Goal: Transaction & Acquisition: Book appointment/travel/reservation

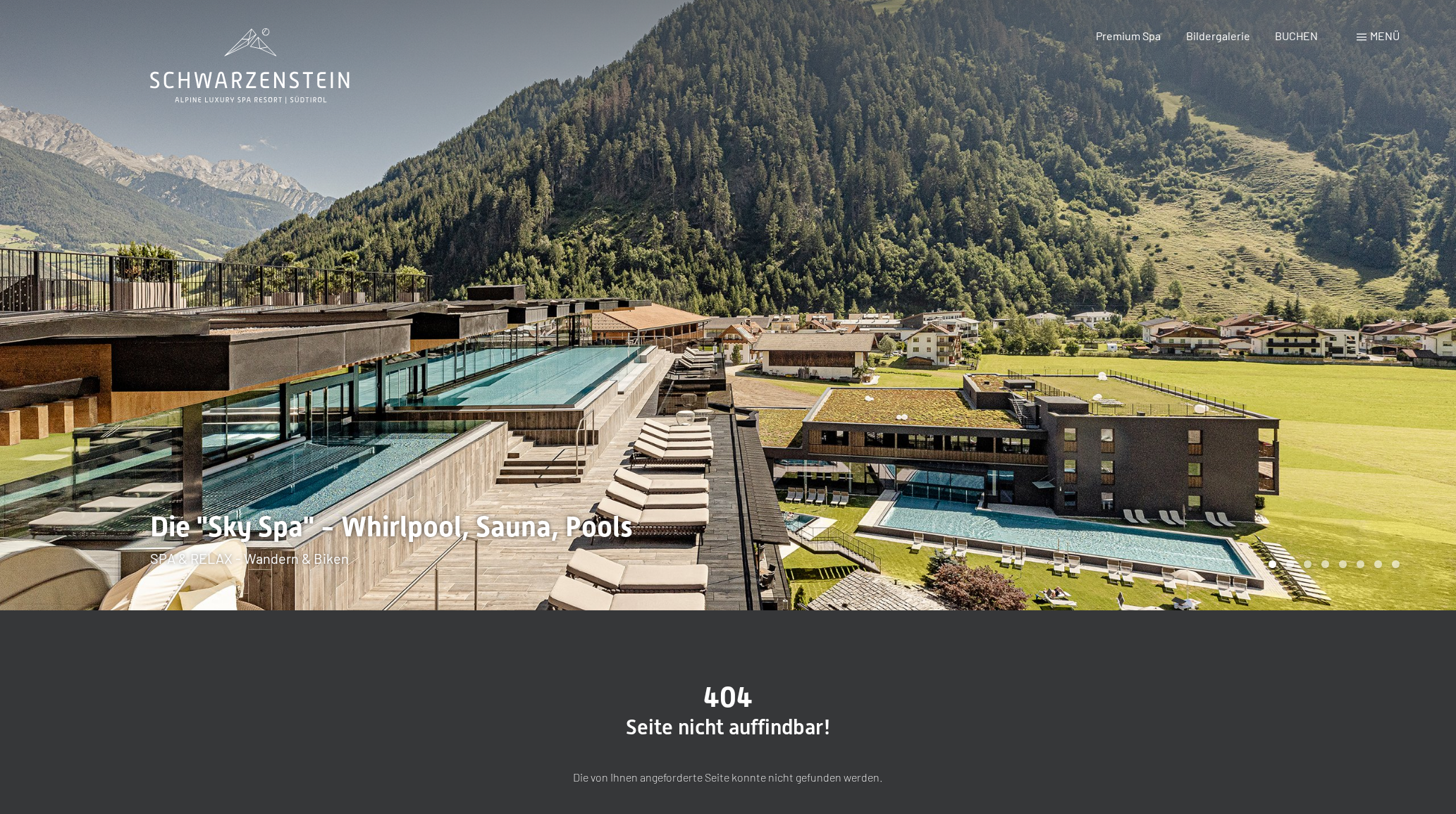
click at [1364, 35] on span at bounding box center [1361, 37] width 10 height 7
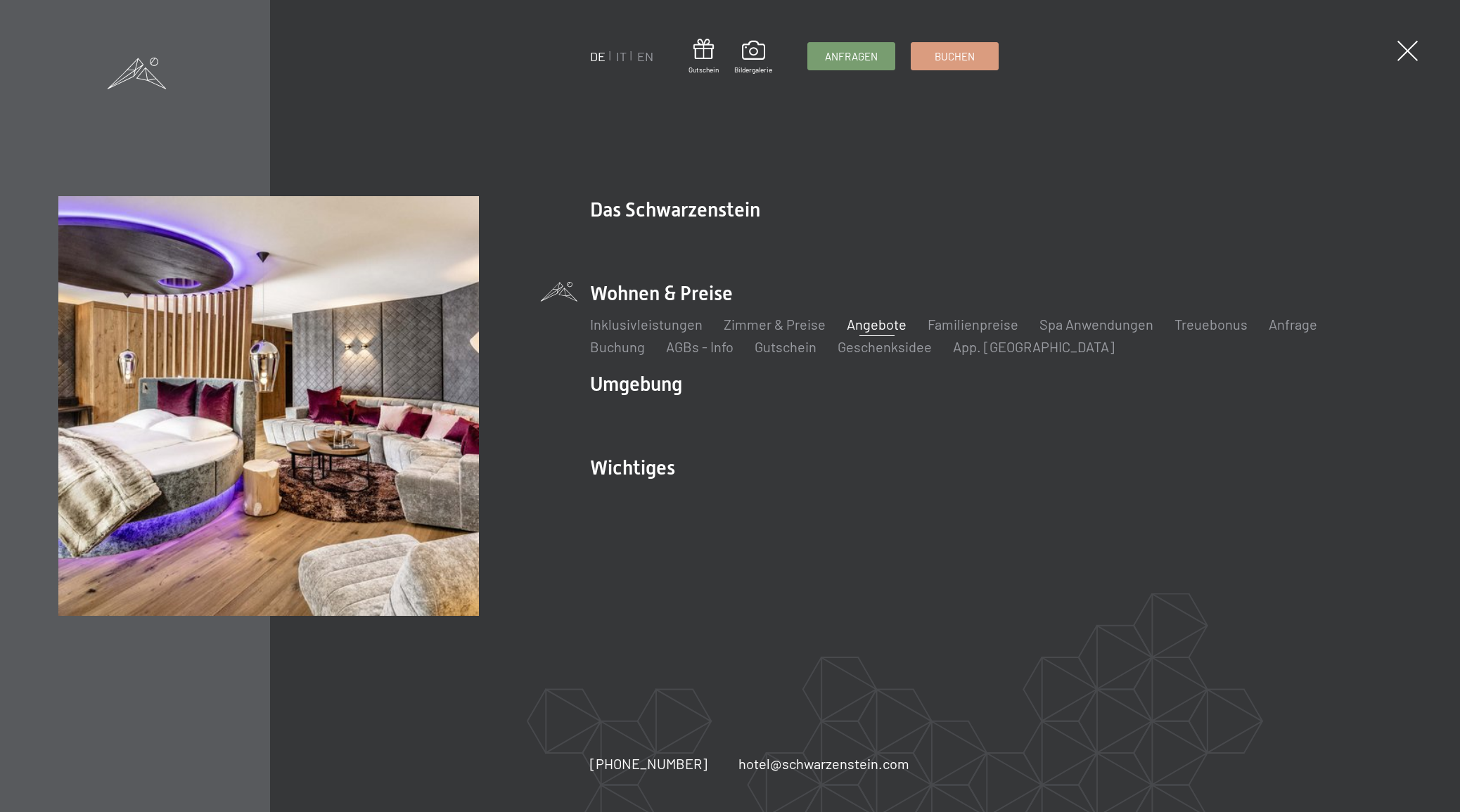
click at [886, 321] on link "Angebote" at bounding box center [876, 324] width 60 height 17
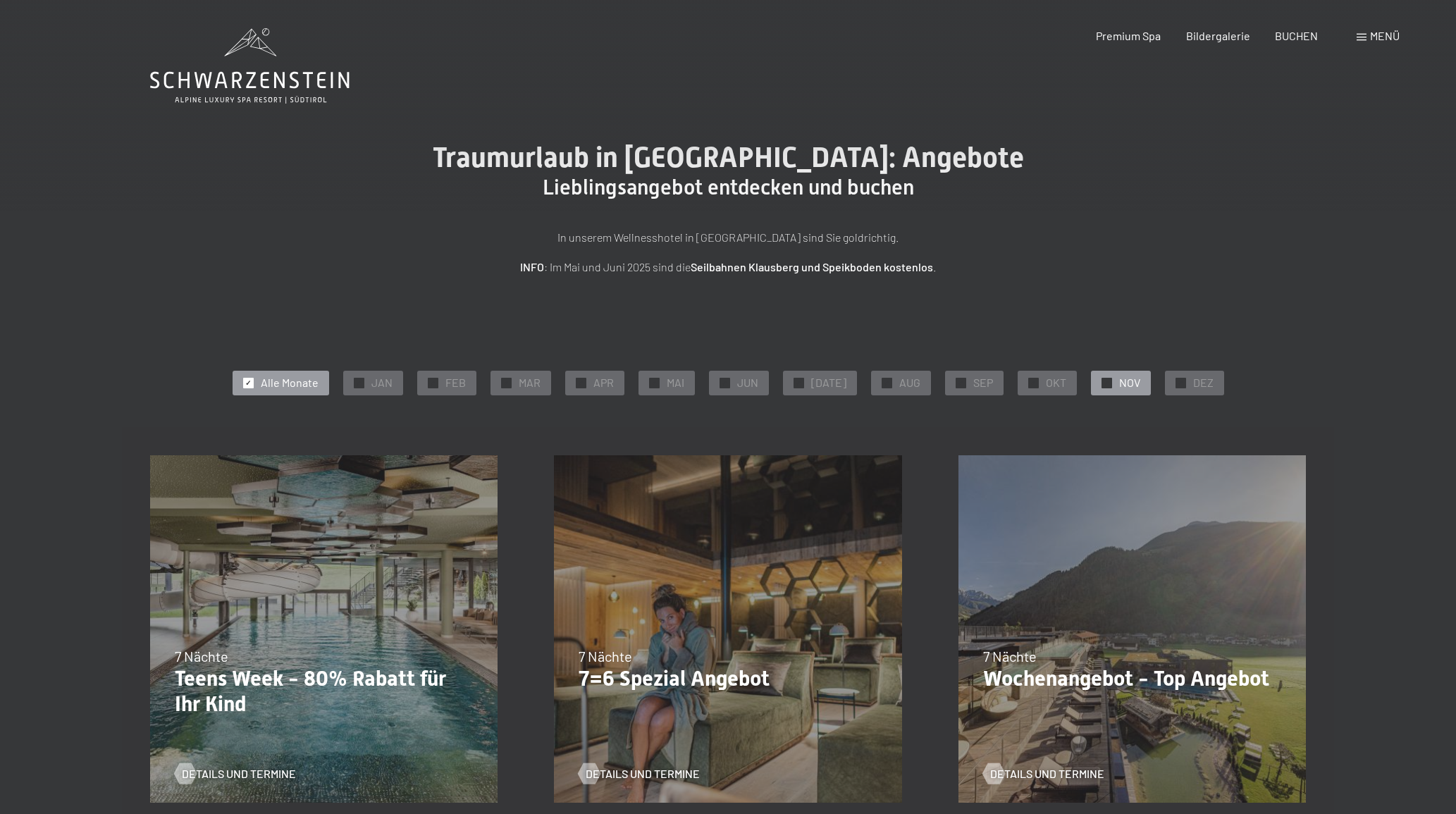
click at [1133, 387] on div "✓ NOV" at bounding box center [1121, 383] width 60 height 24
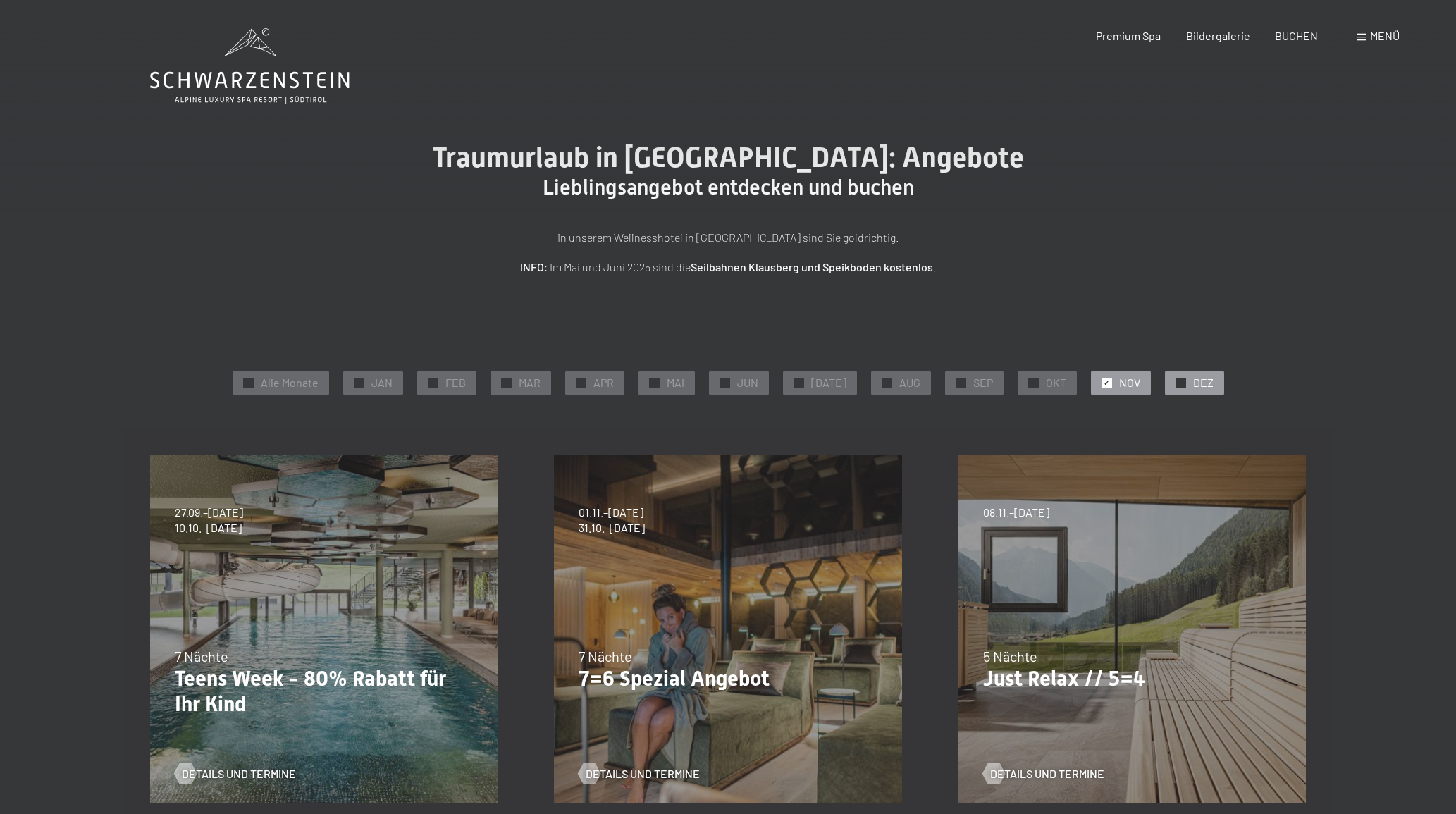
click at [1165, 386] on div "✓ DEZ" at bounding box center [1194, 383] width 59 height 24
click at [1121, 379] on span "NOV" at bounding box center [1130, 382] width 21 height 15
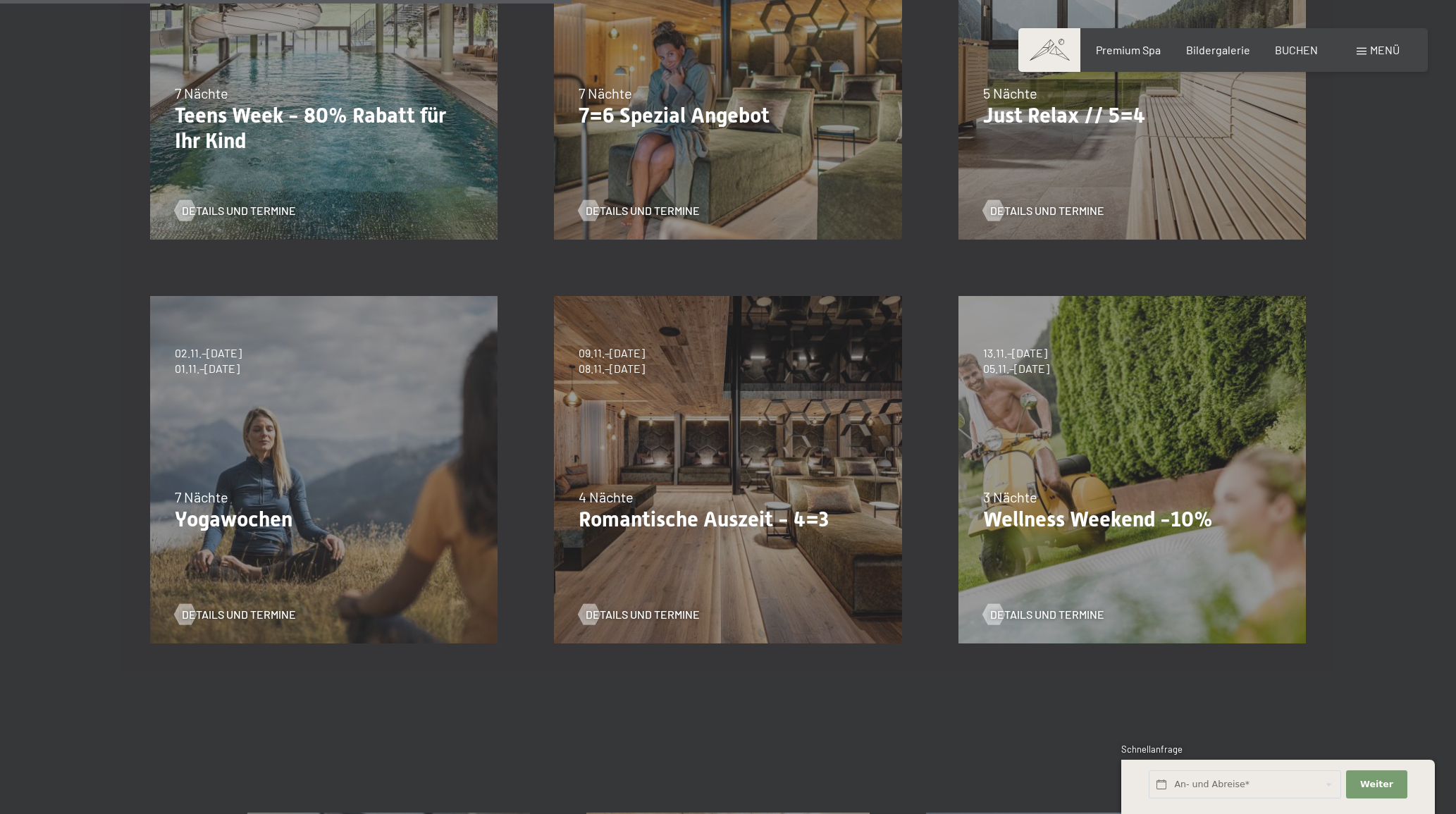
scroll to position [565, 0]
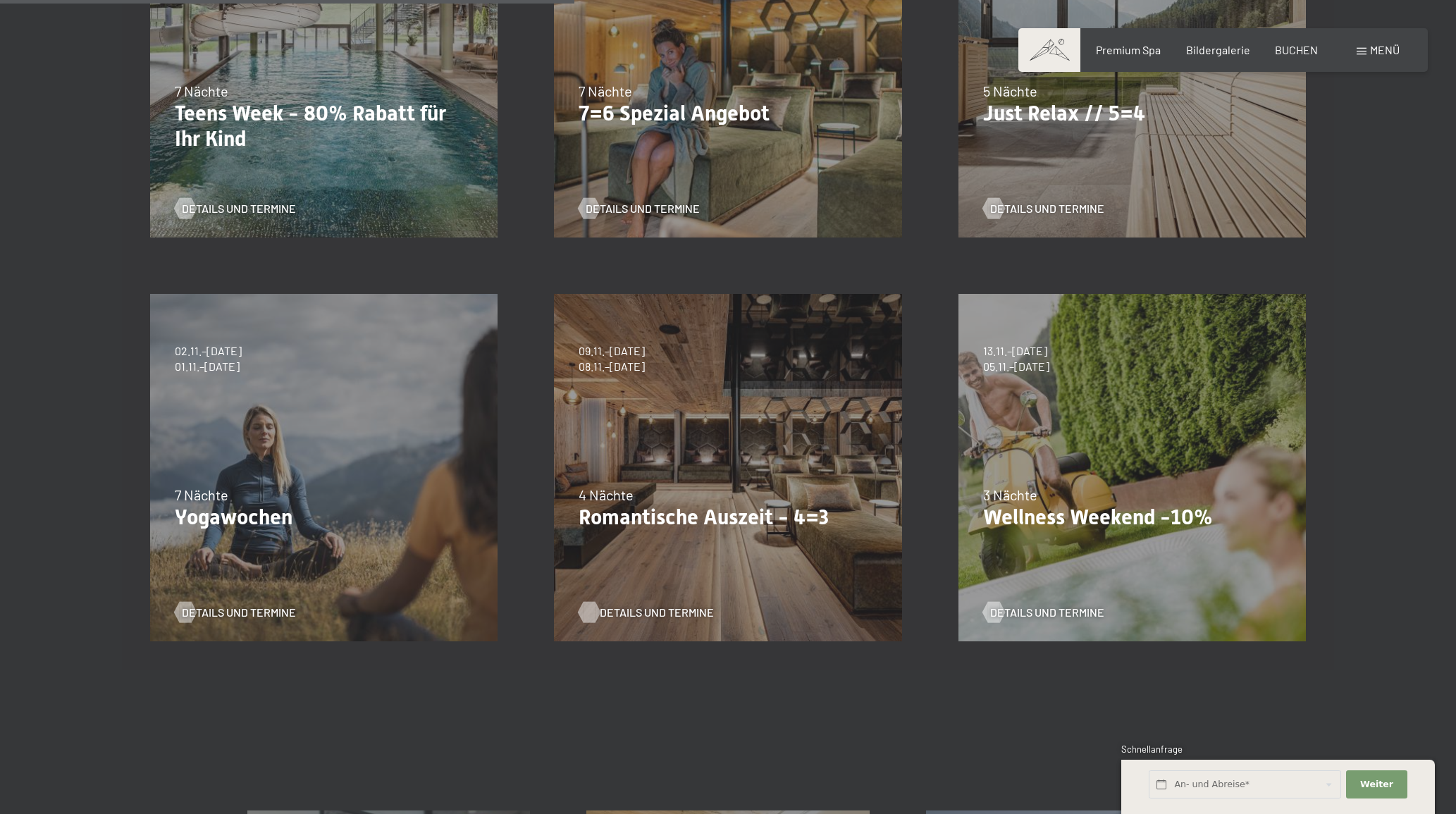
click at [631, 613] on span "Details und Termine" at bounding box center [657, 612] width 114 height 15
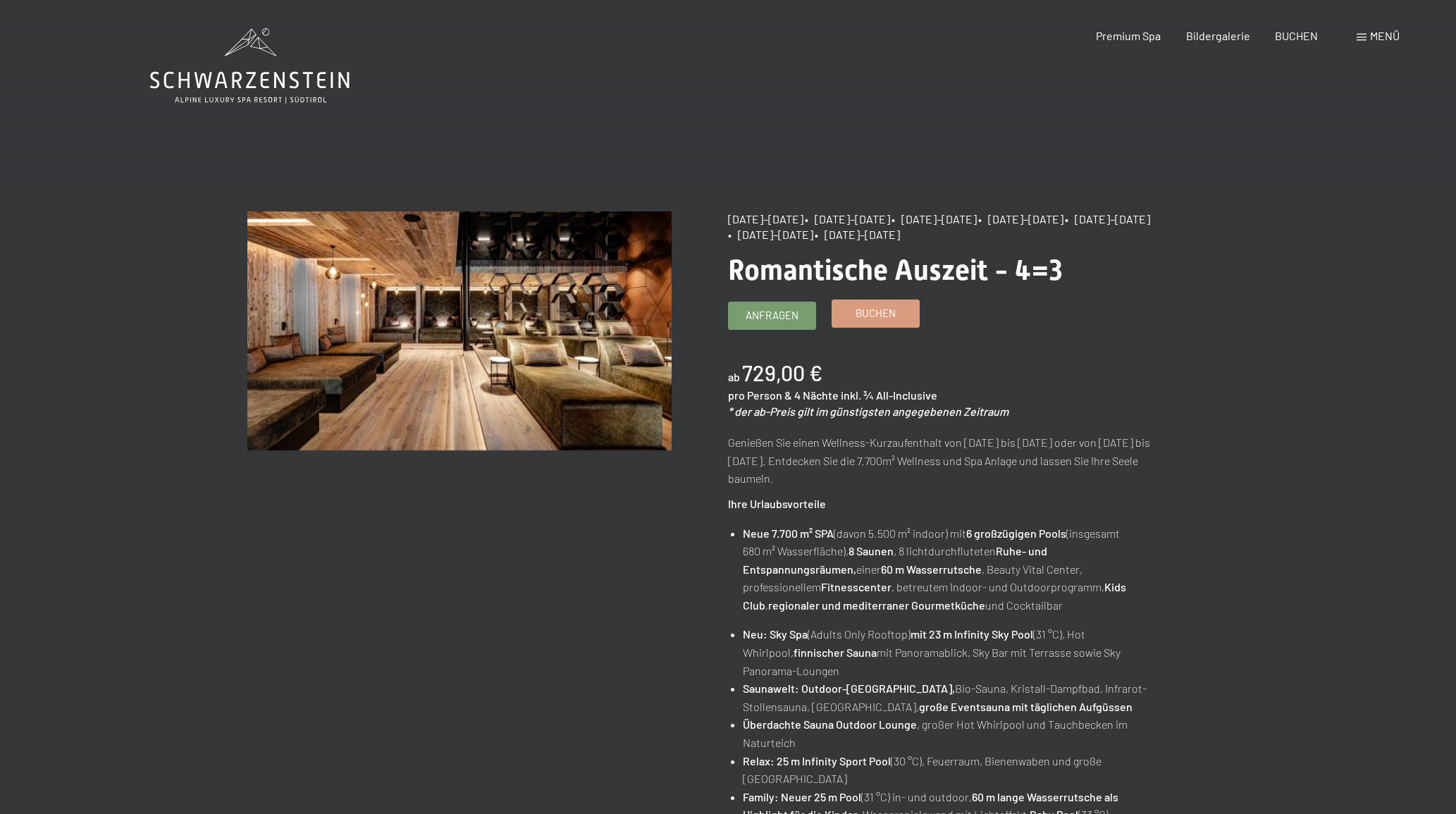
click at [876, 312] on span "Buchen" at bounding box center [875, 313] width 40 height 15
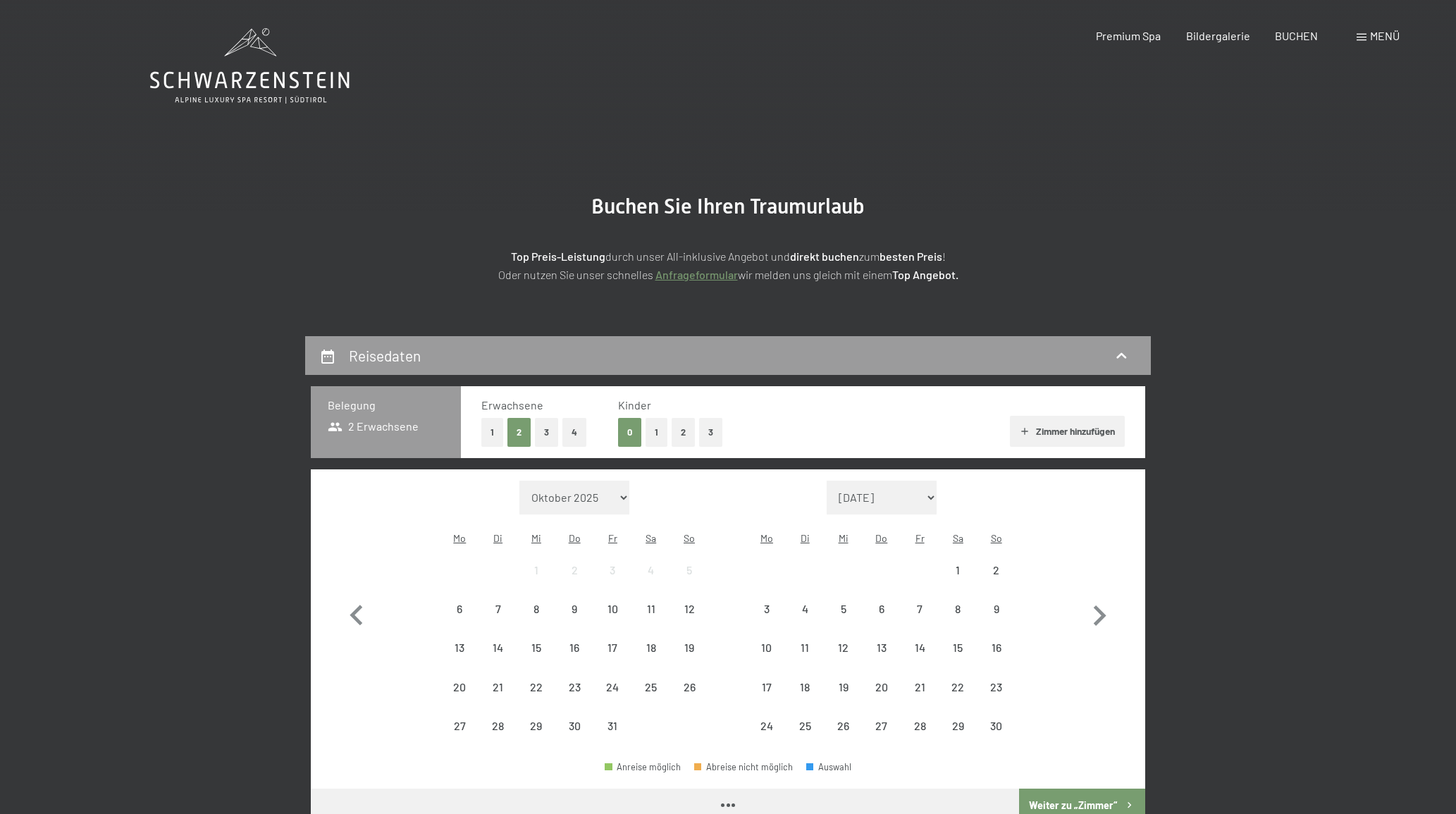
select select "2025-11-01"
select select "2025-12-01"
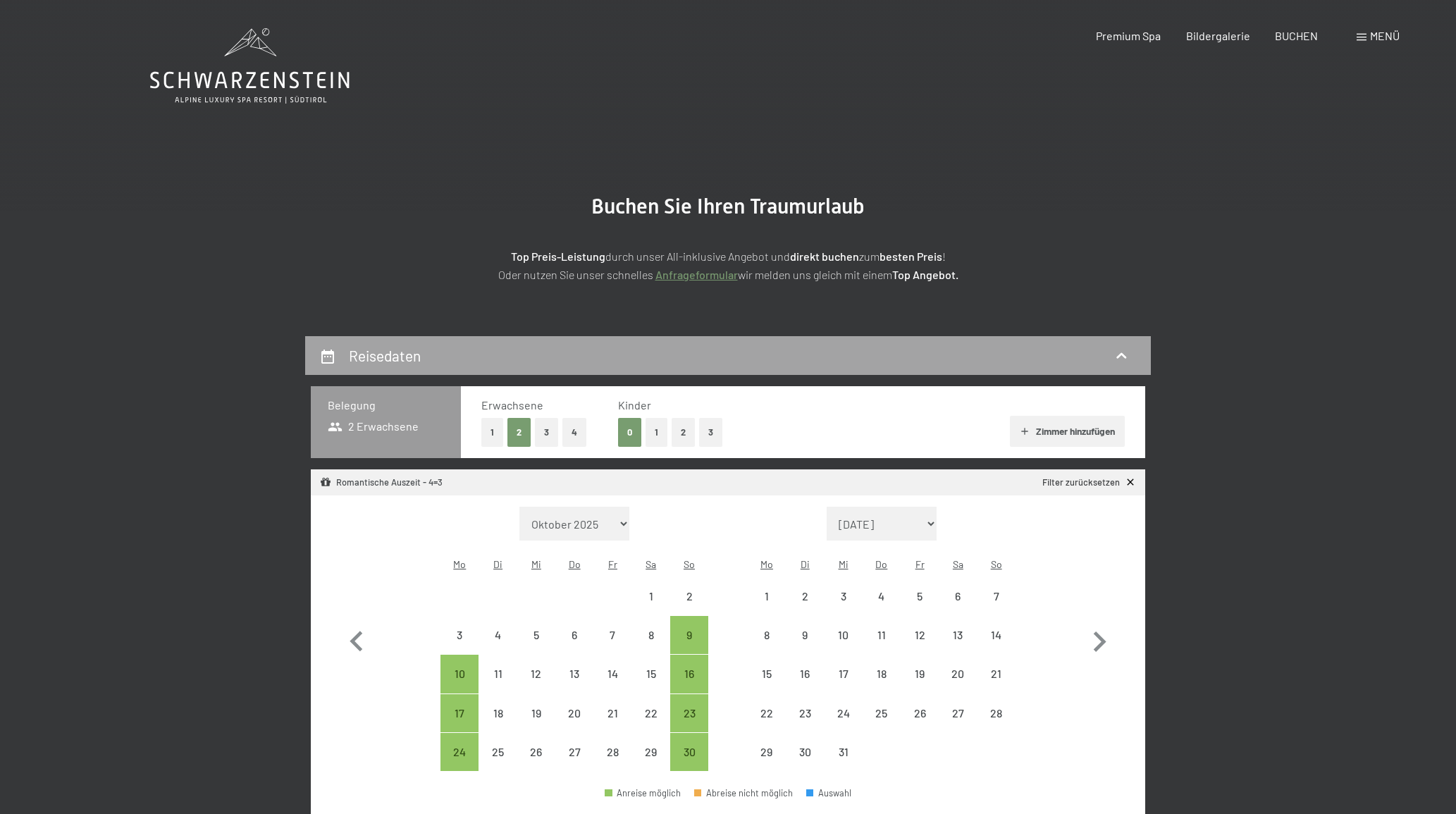
select select "2025-11-01"
select select "2025-12-01"
click at [690, 747] on div "30" at bounding box center [688, 764] width 35 height 35
select select "2025-11-01"
select select "2025-12-01"
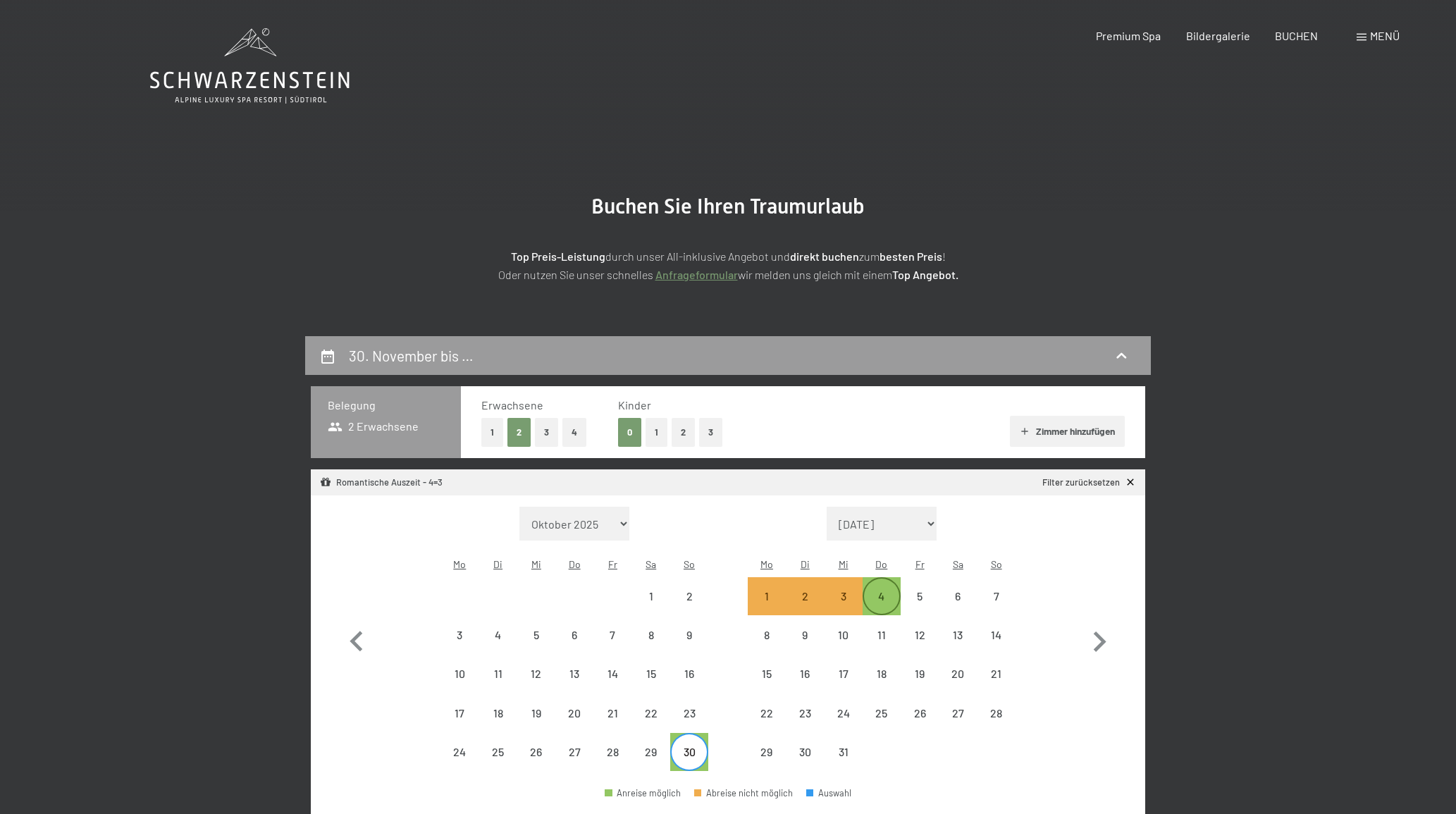
click at [890, 591] on div "4" at bounding box center [881, 608] width 35 height 35
select select "[DATE]"
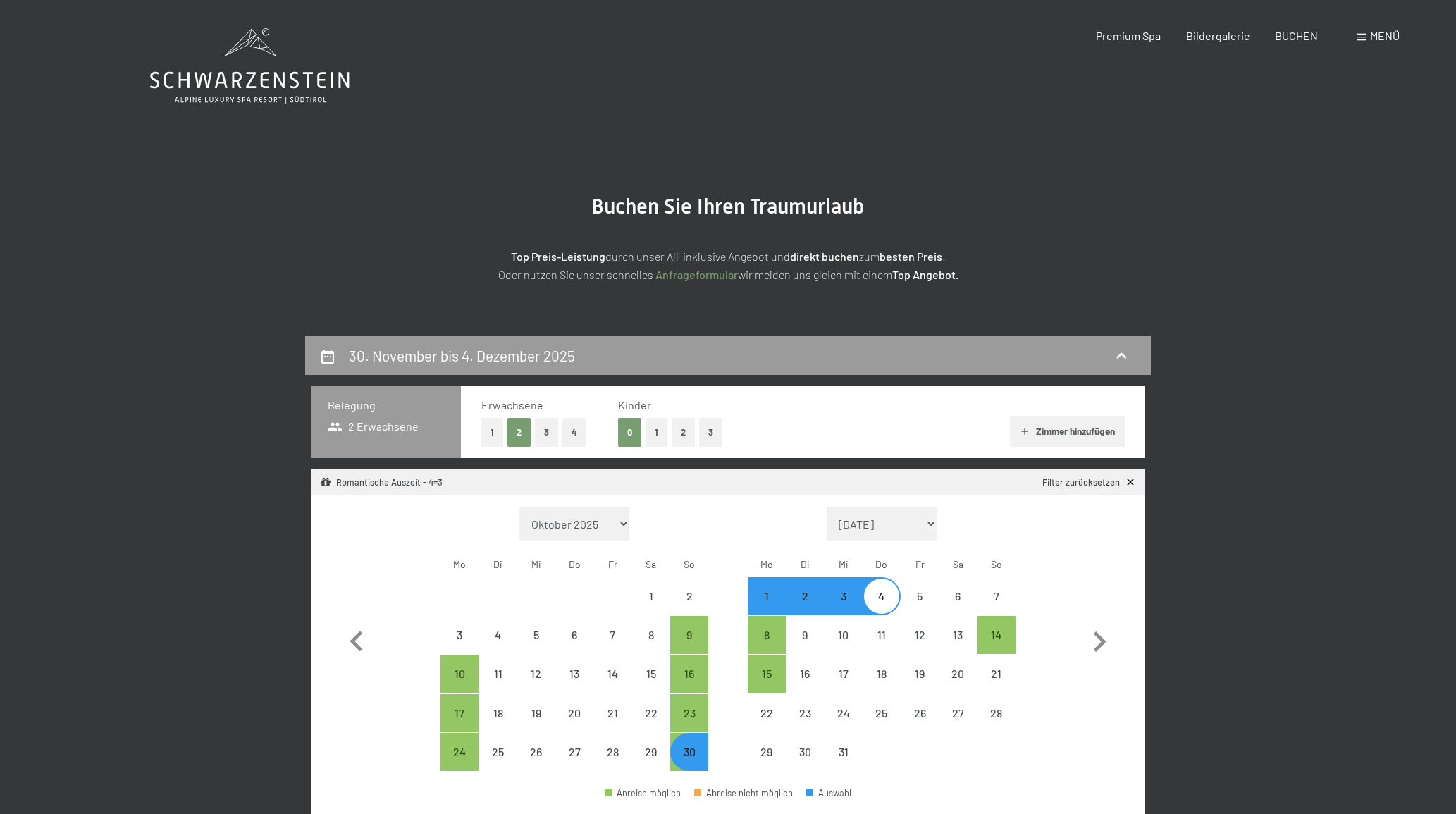
select select "[DATE]"
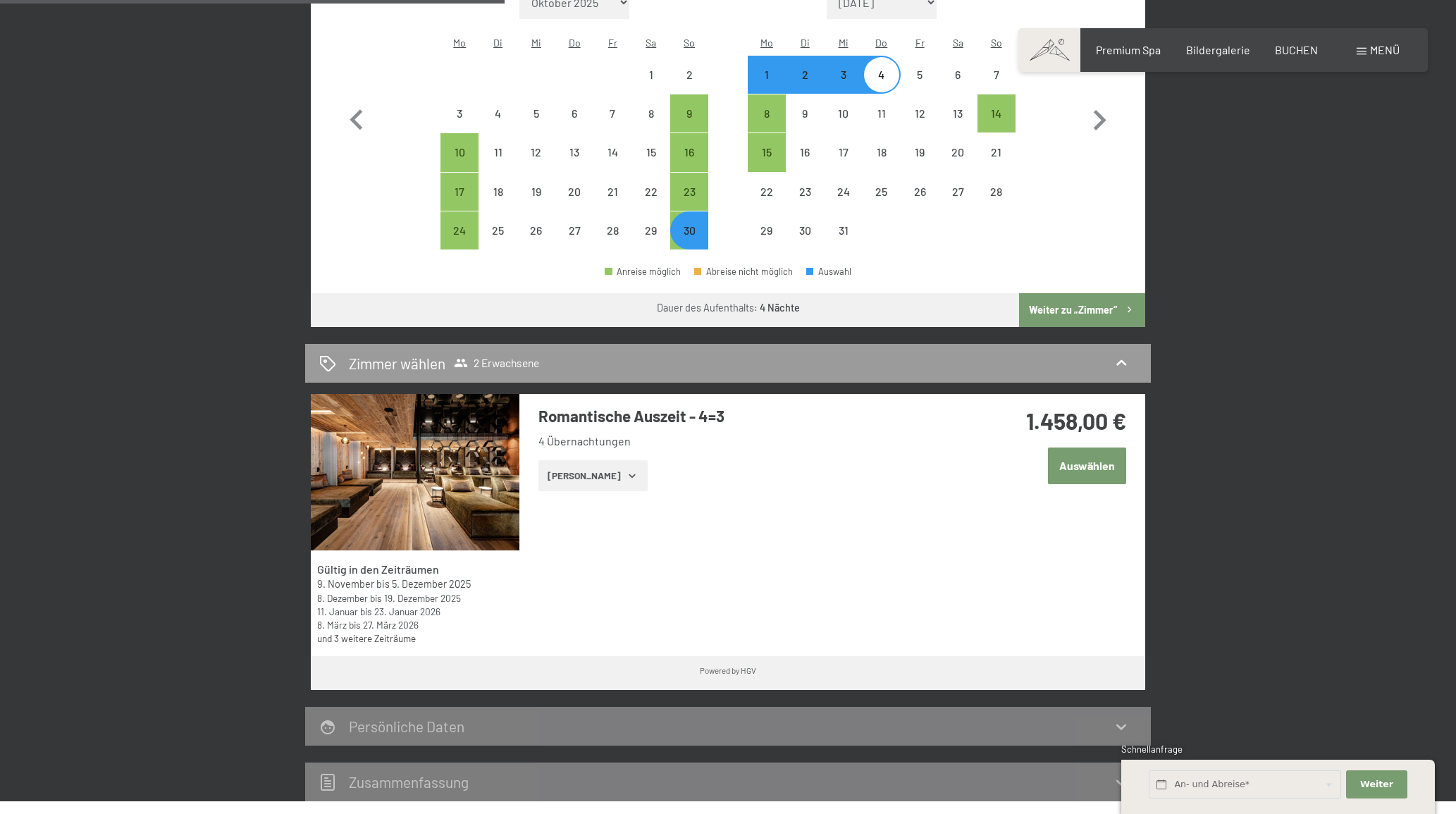
scroll to position [520, 0]
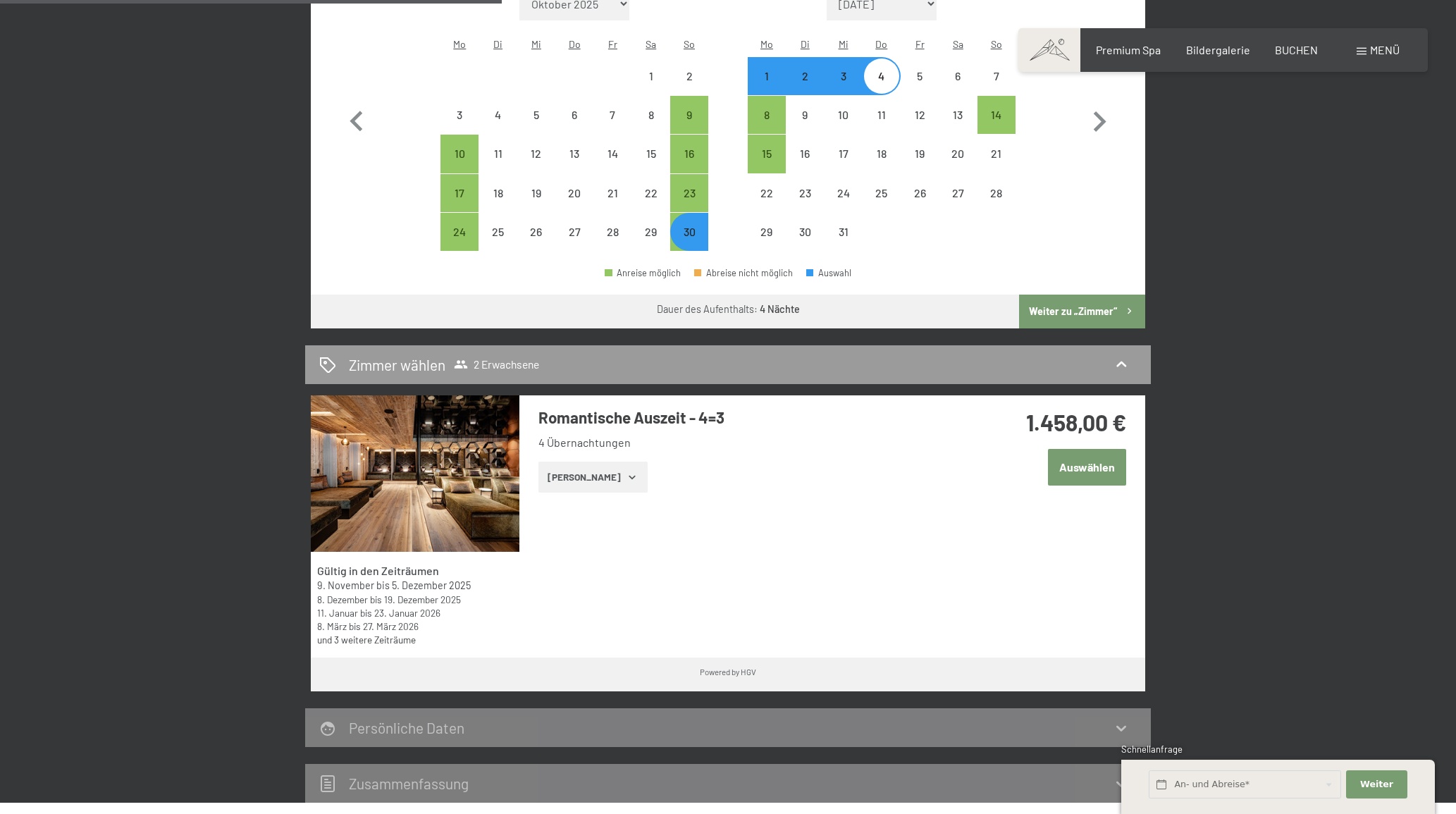
click at [773, 71] on div "1" at bounding box center [766, 88] width 35 height 35
select select "[DATE]"
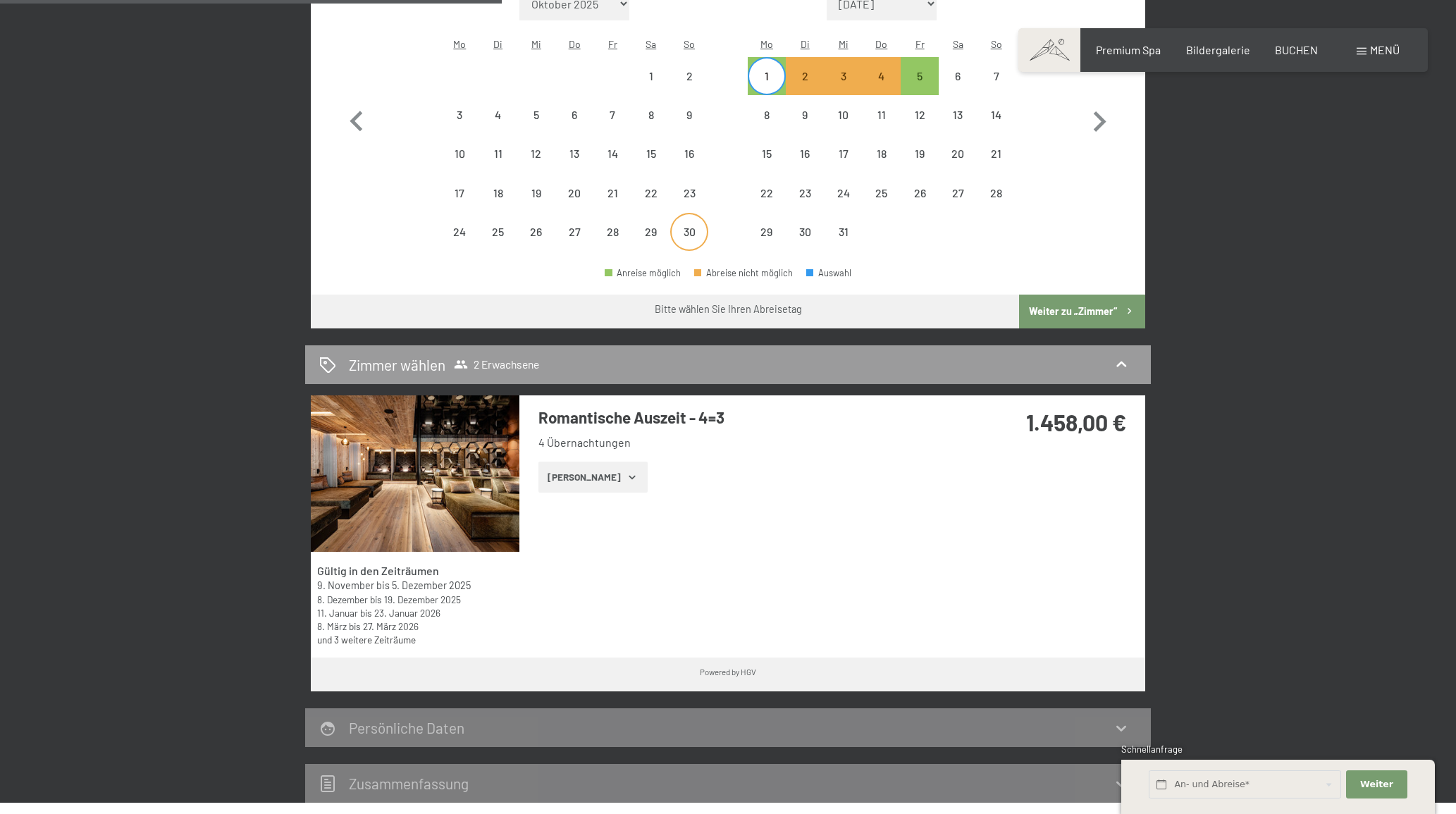
click at [687, 226] on div "30" at bounding box center [688, 243] width 35 height 35
select select "[DATE]"
click at [762, 71] on div "1" at bounding box center [766, 88] width 35 height 35
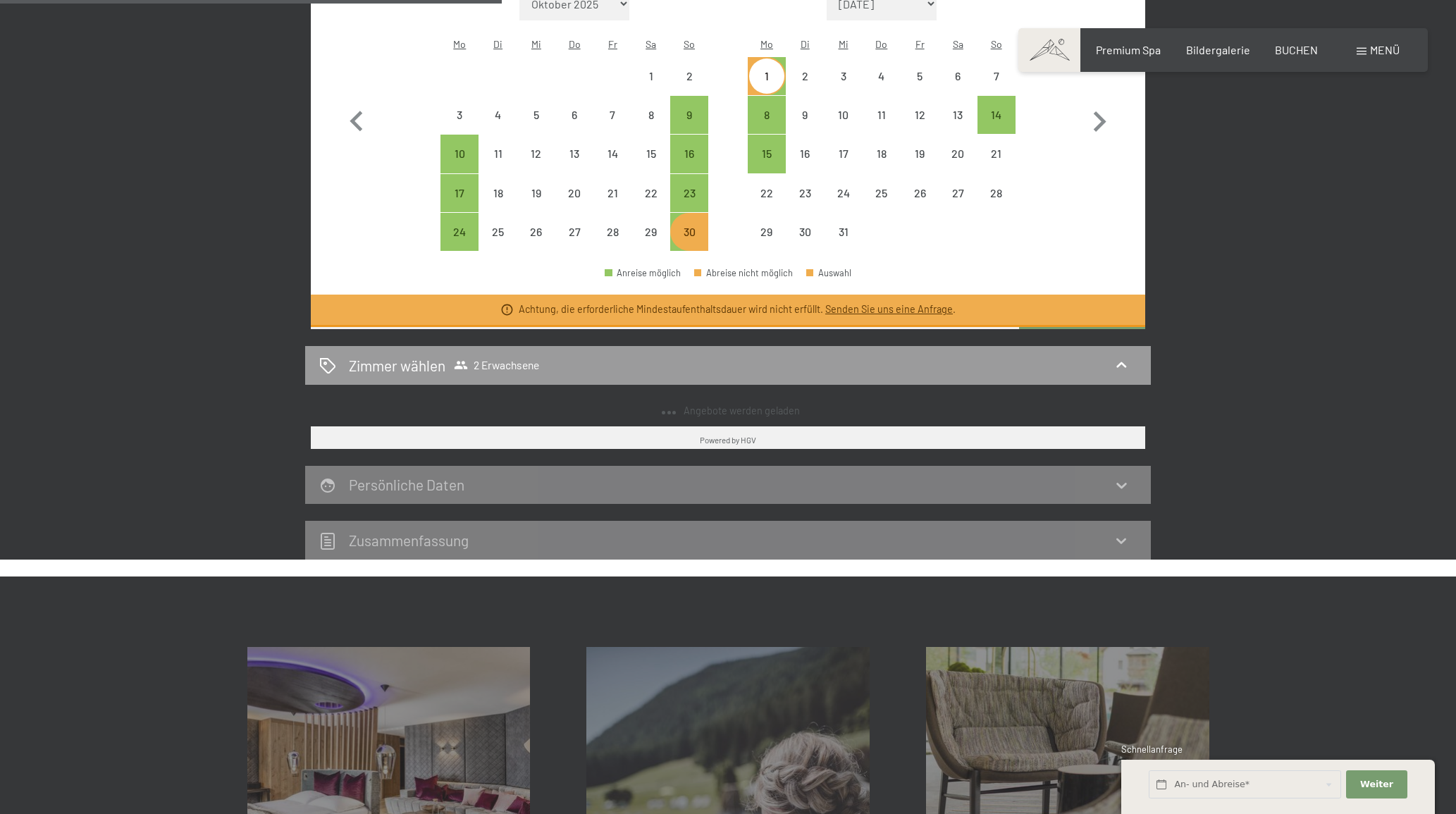
select select "[DATE]"
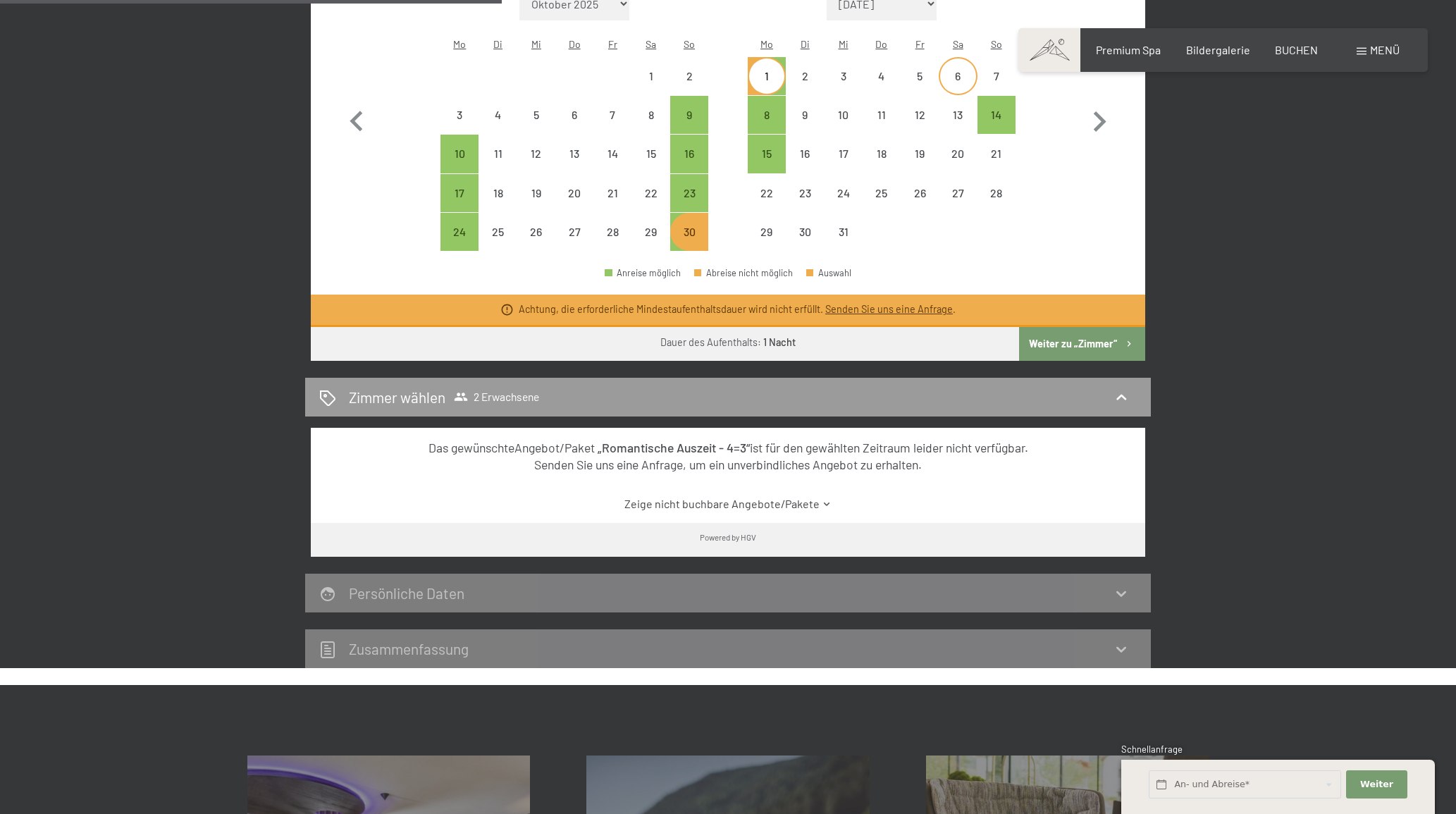
click at [954, 71] on div "6" at bounding box center [957, 88] width 35 height 35
select select "2025-11-01"
select select "2025-12-01"
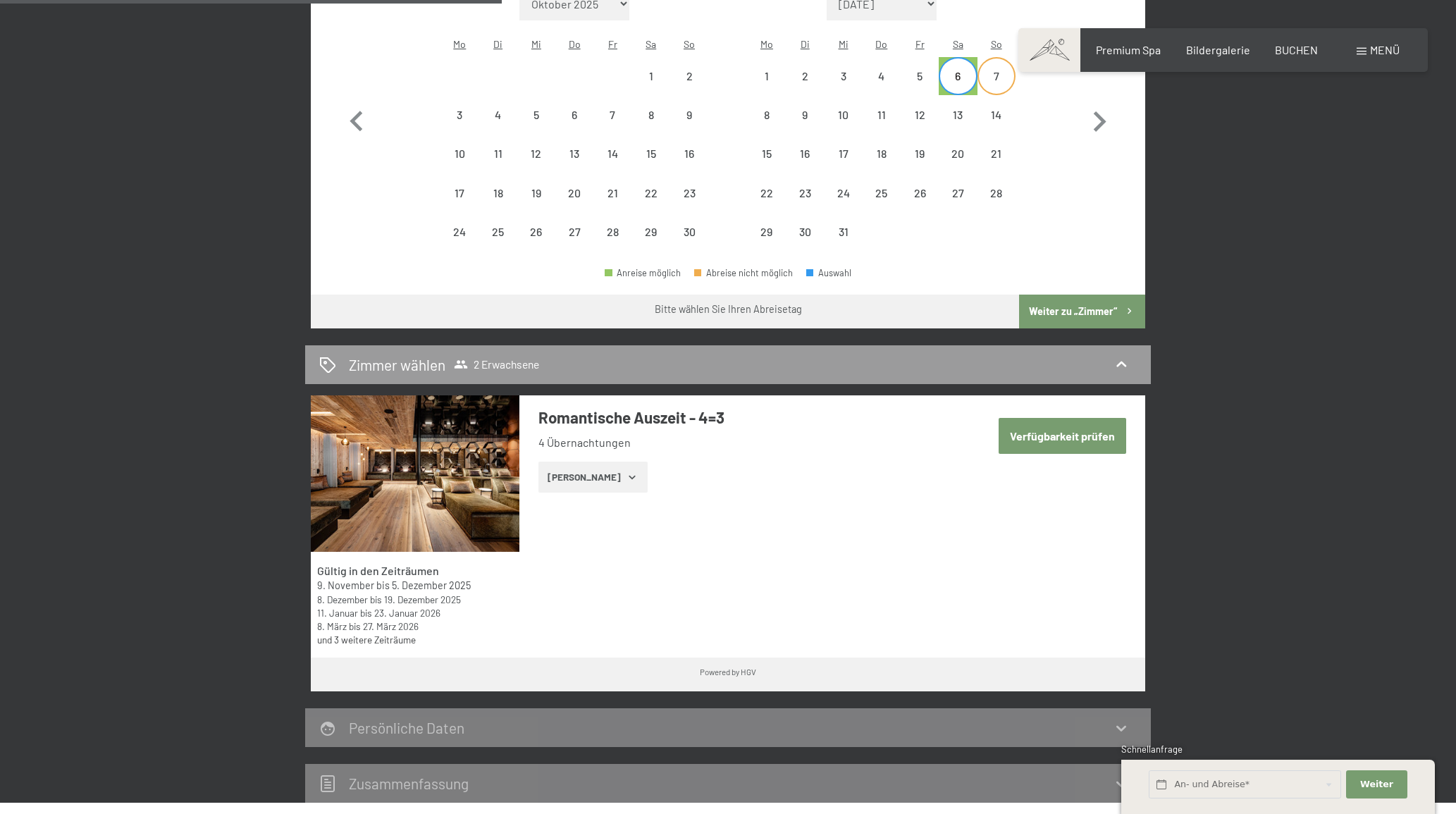
click at [997, 71] on div "7" at bounding box center [996, 88] width 35 height 35
select select "2025-11-01"
select select "2025-12-01"
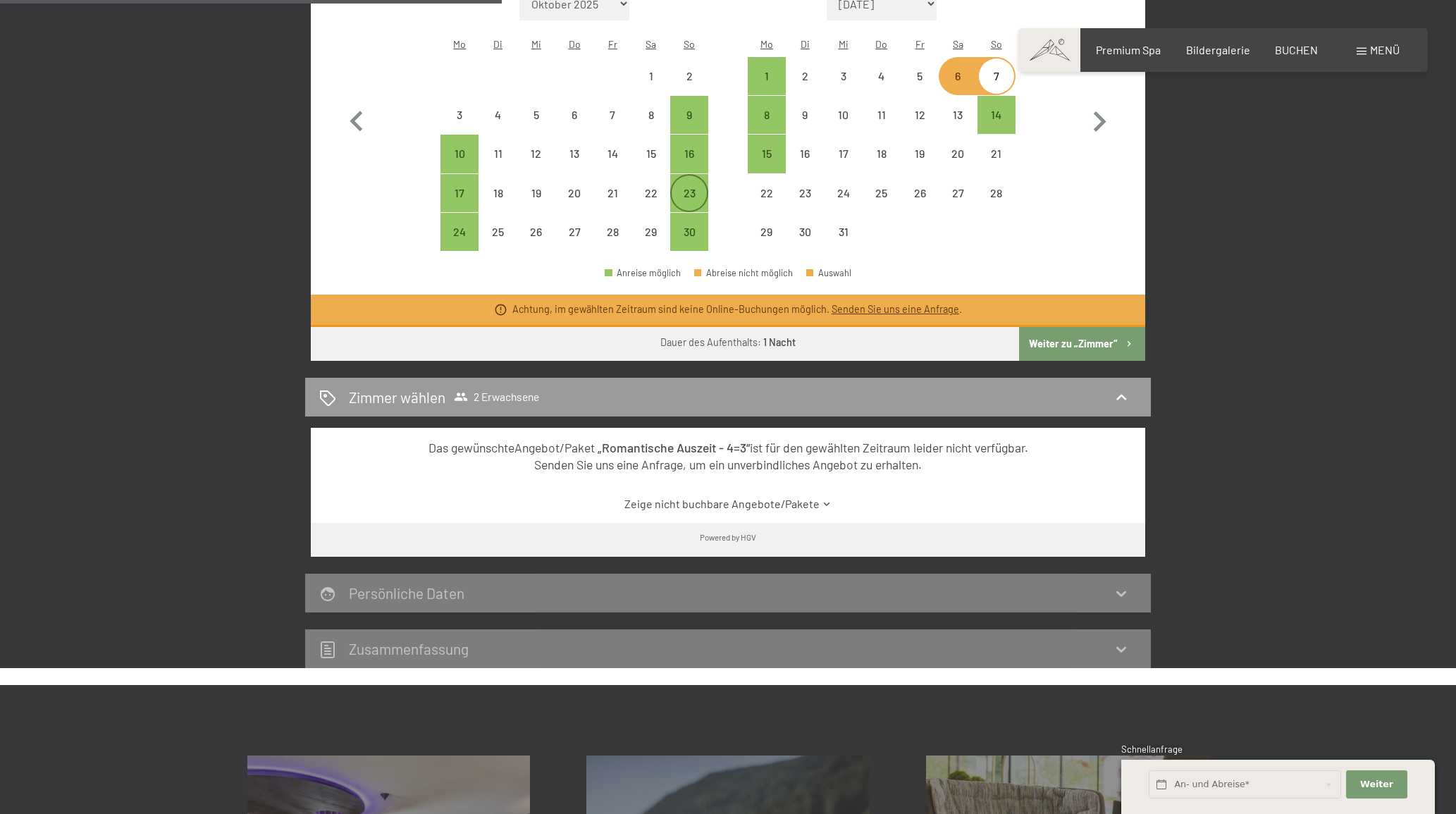
click at [694, 187] on div "23" at bounding box center [688, 205] width 35 height 35
select select "2025-11-01"
select select "2025-12-01"
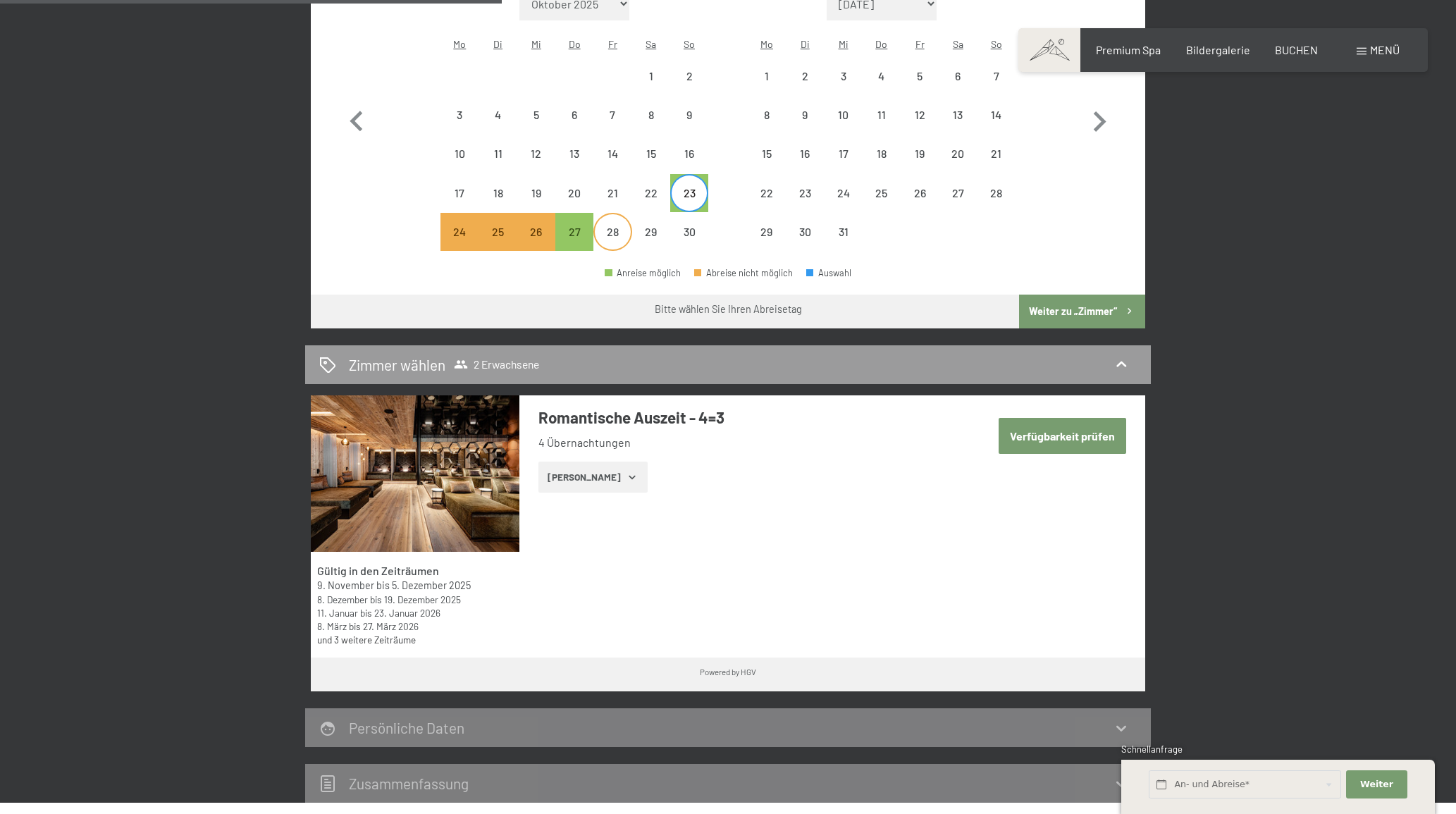
click at [613, 226] on div "28" at bounding box center [612, 243] width 35 height 35
select select "2025-11-01"
select select "2025-12-01"
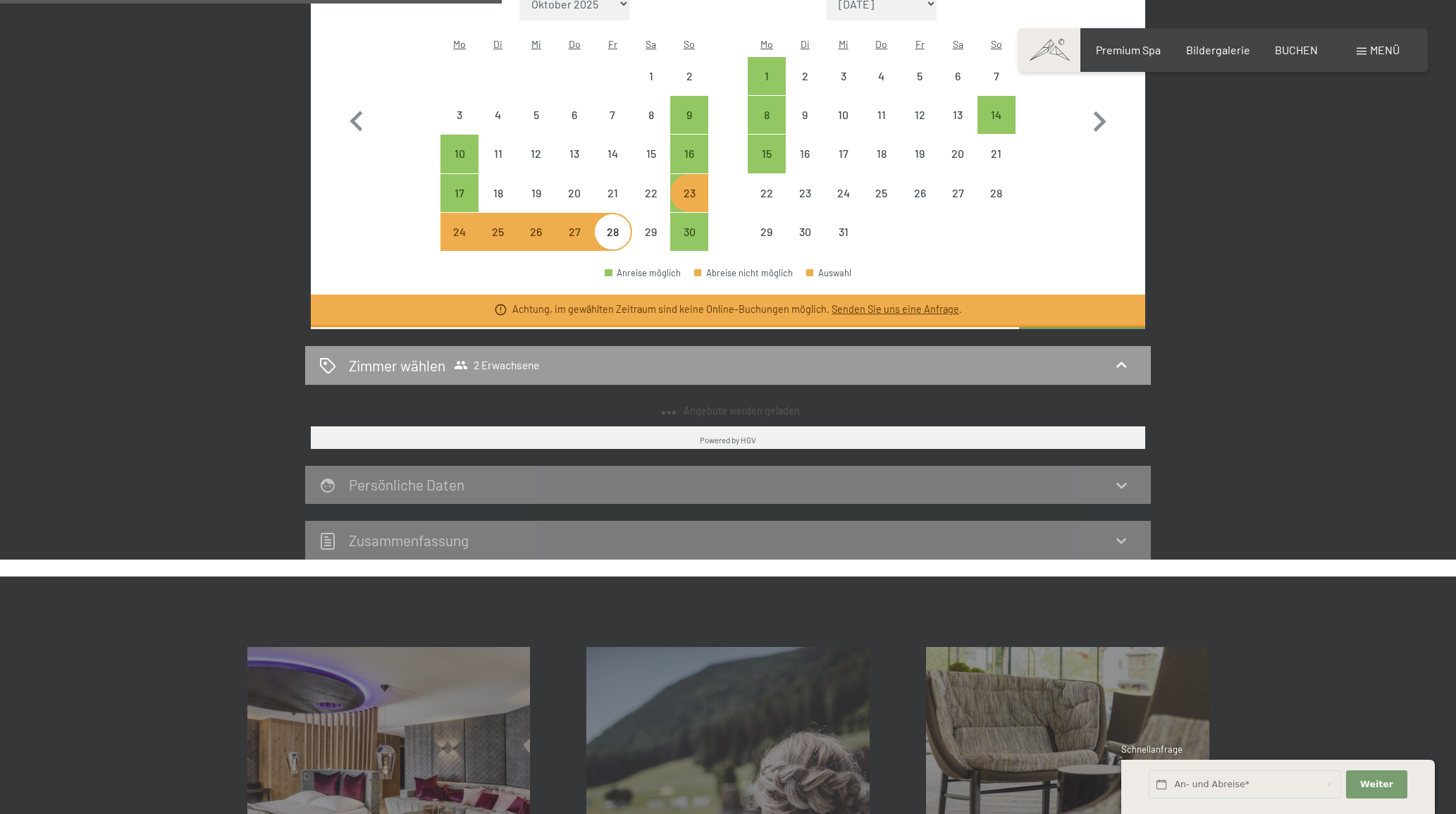
select select "2025-11-01"
select select "2025-12-01"
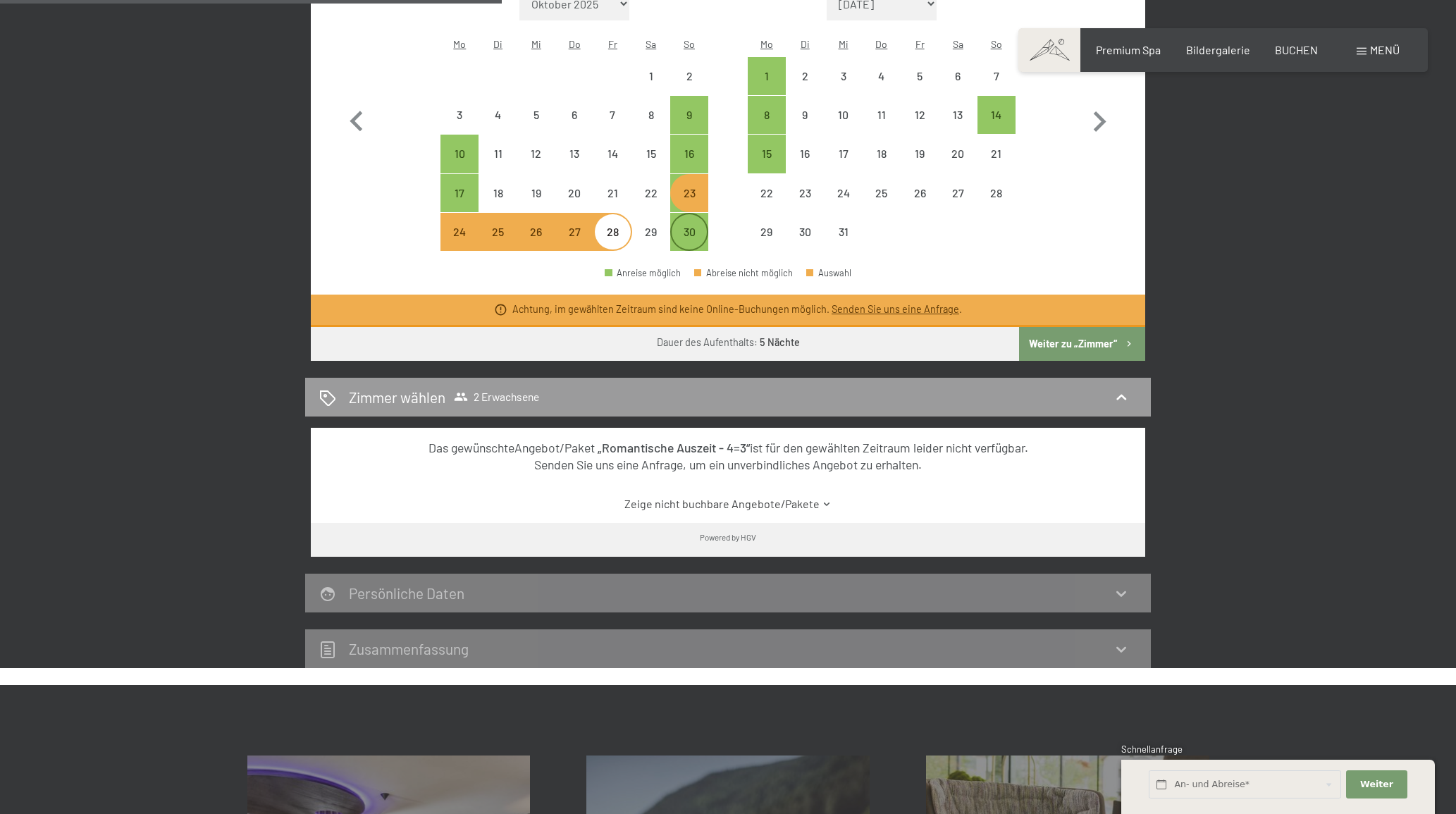
click at [689, 226] on div "30" at bounding box center [688, 243] width 35 height 35
select select "2025-11-01"
select select "2025-12-01"
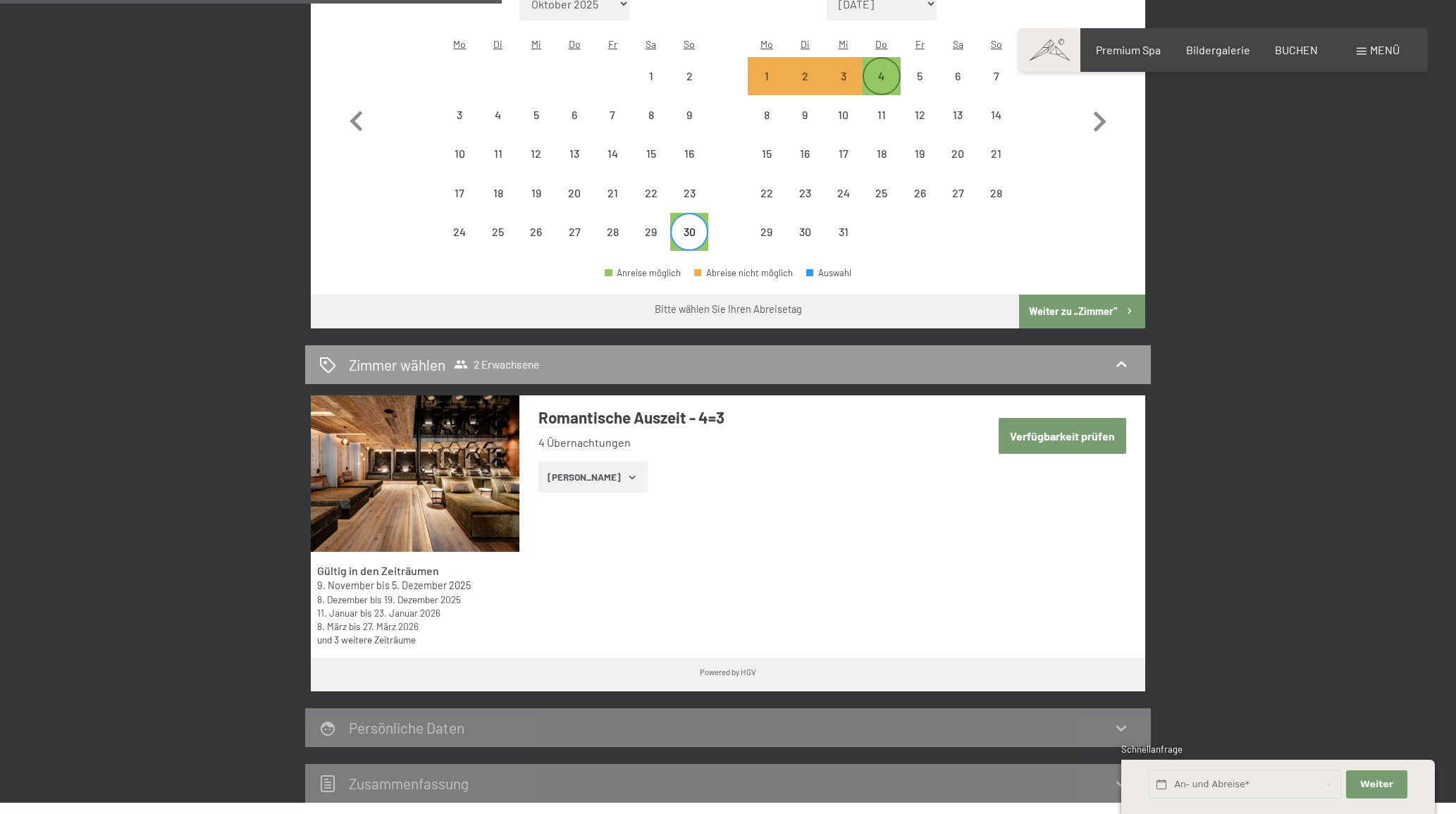
click at [883, 71] on div "4" at bounding box center [881, 88] width 35 height 35
select select "2025-11-01"
select select "2025-12-01"
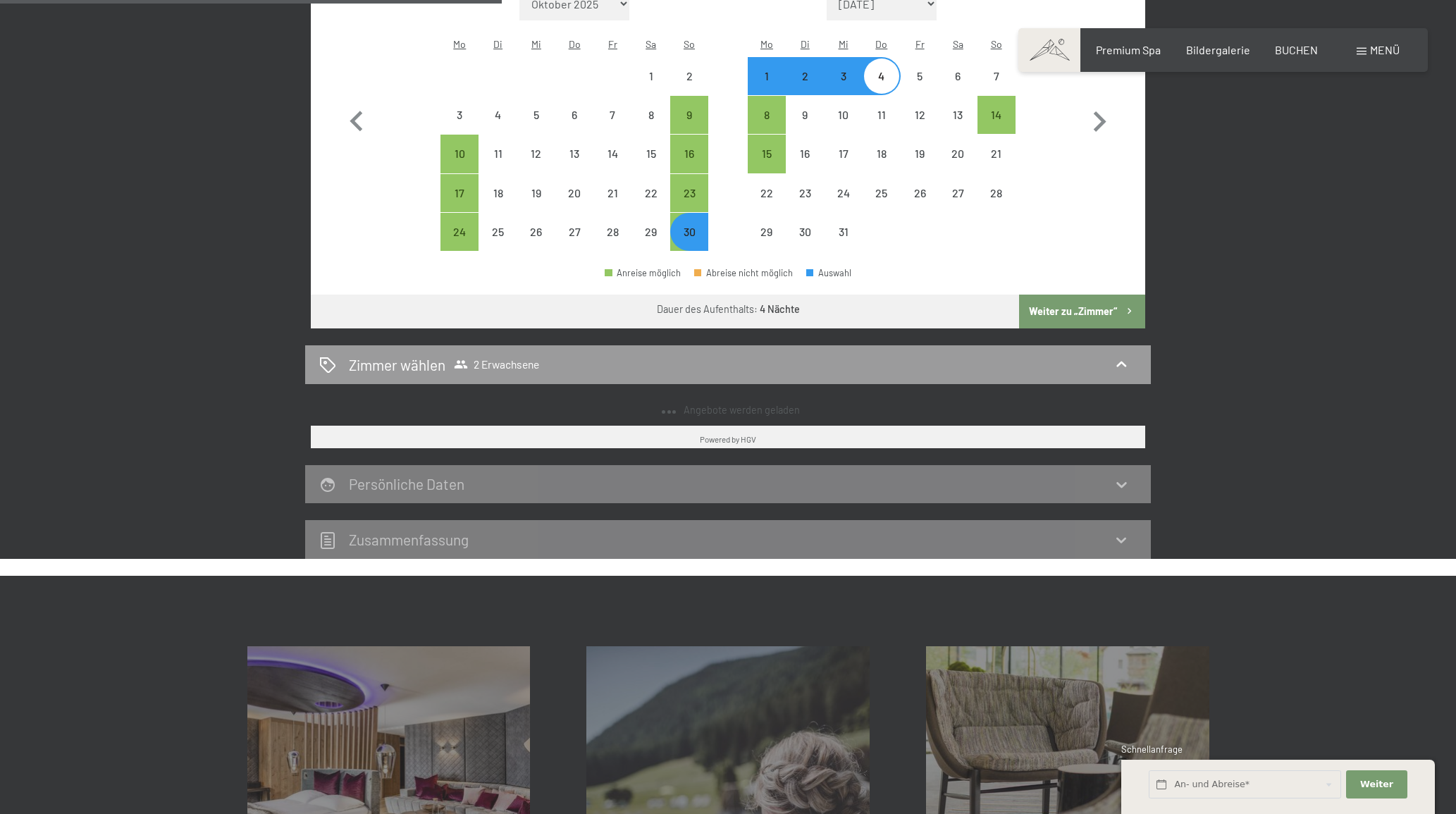
select select "2025-11-01"
select select "2025-12-01"
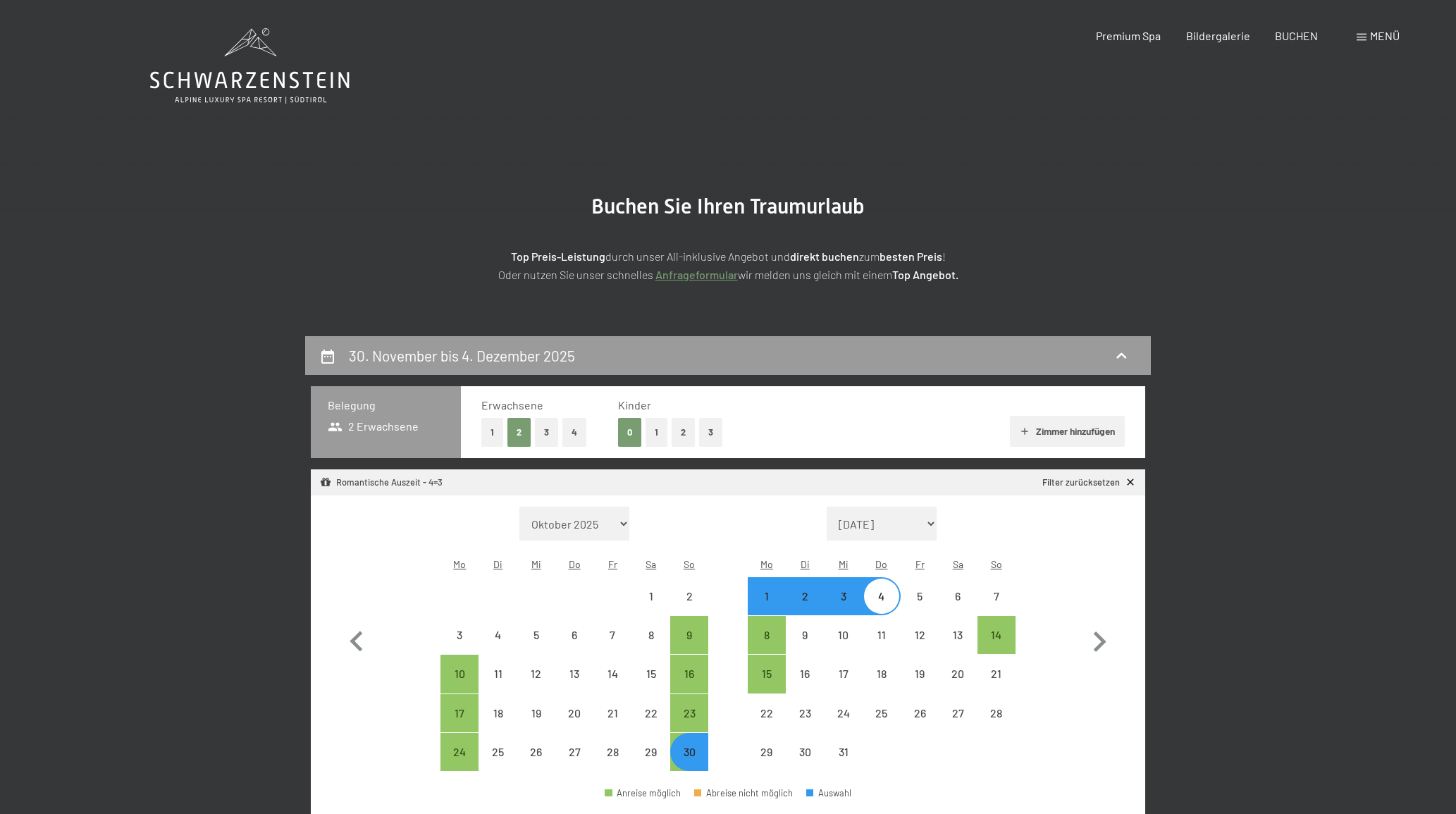
scroll to position [0, 0]
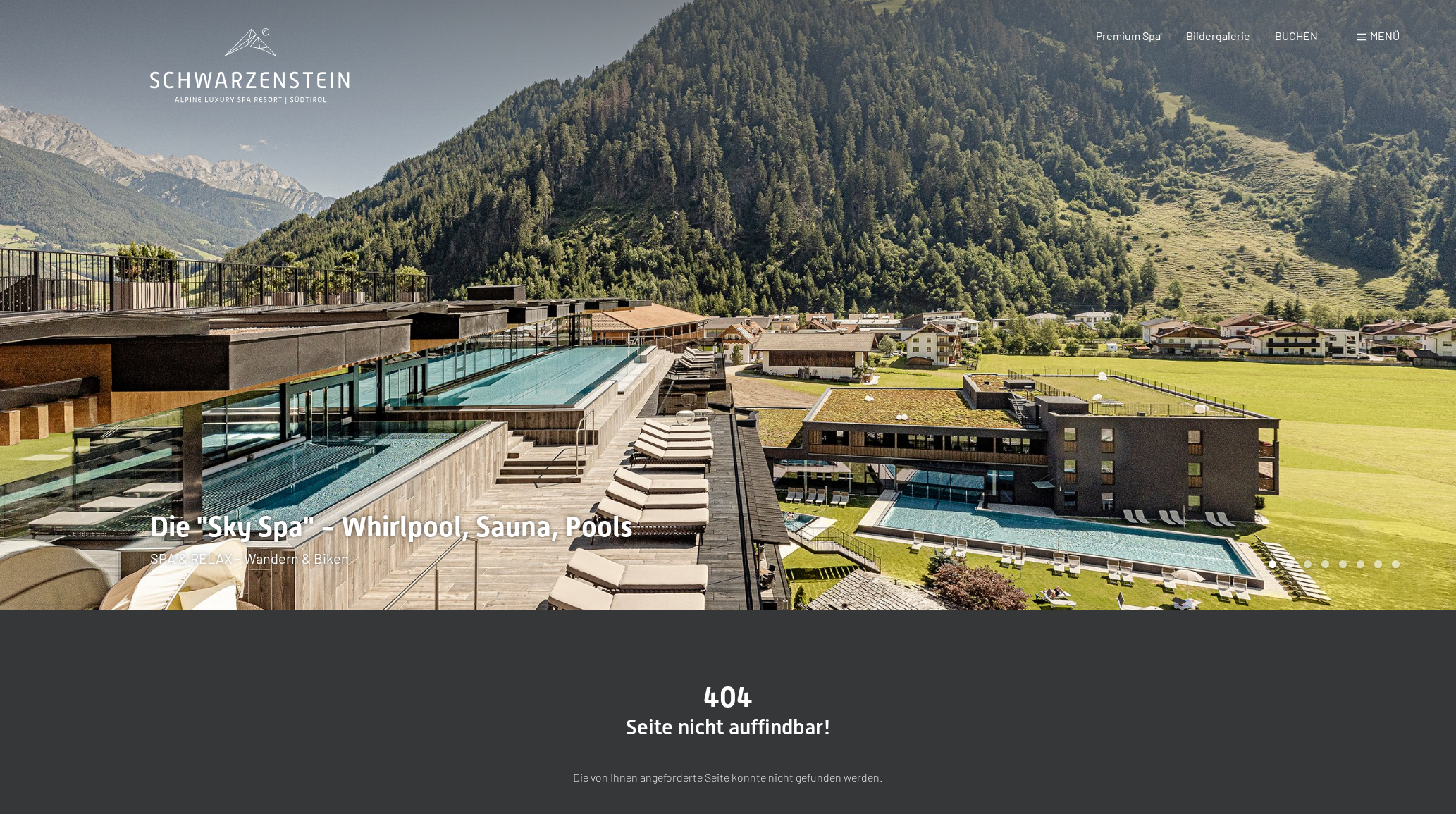
click at [1372, 35] on span "Menü" at bounding box center [1385, 36] width 29 height 13
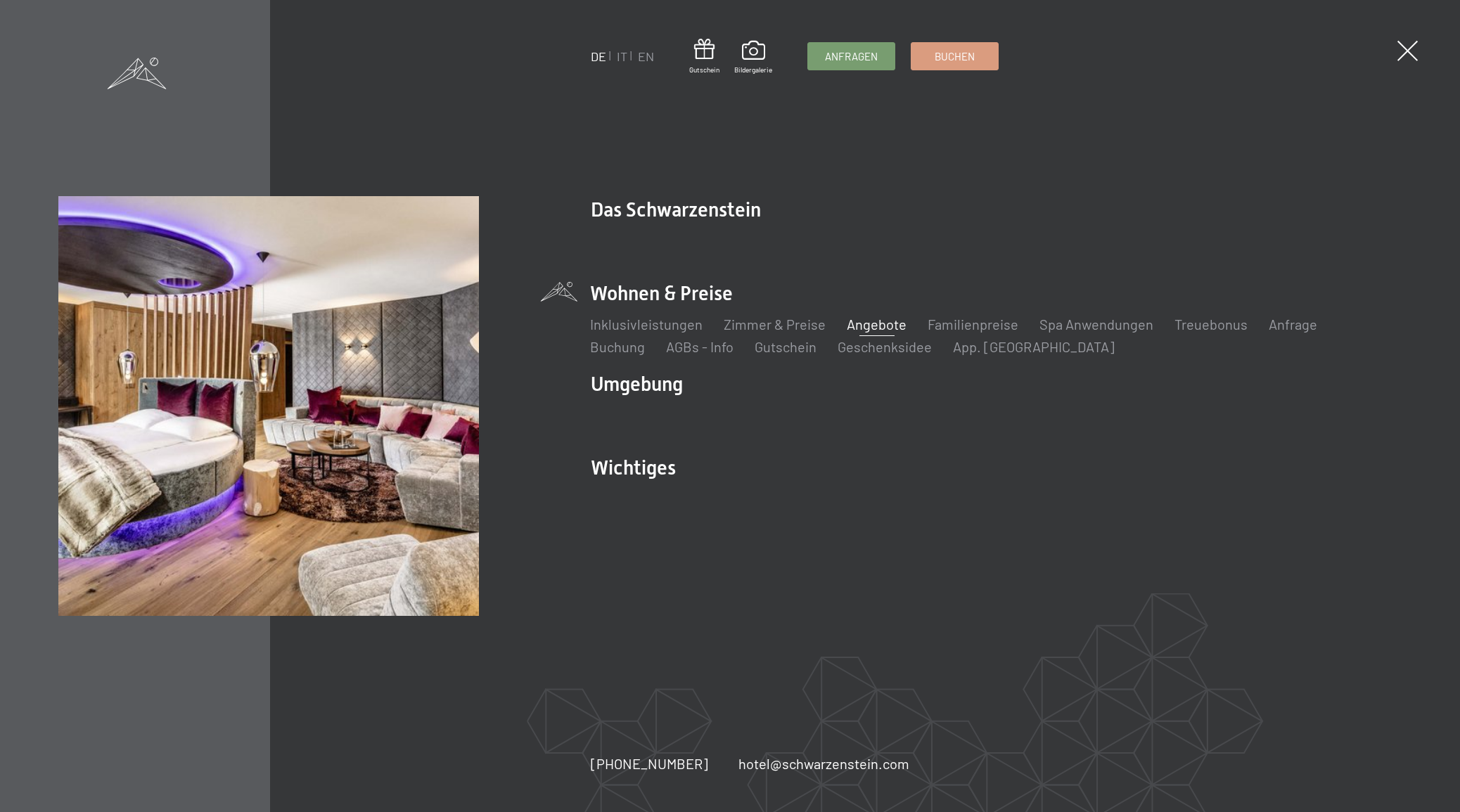
click at [891, 323] on link "Angebote" at bounding box center [876, 324] width 60 height 17
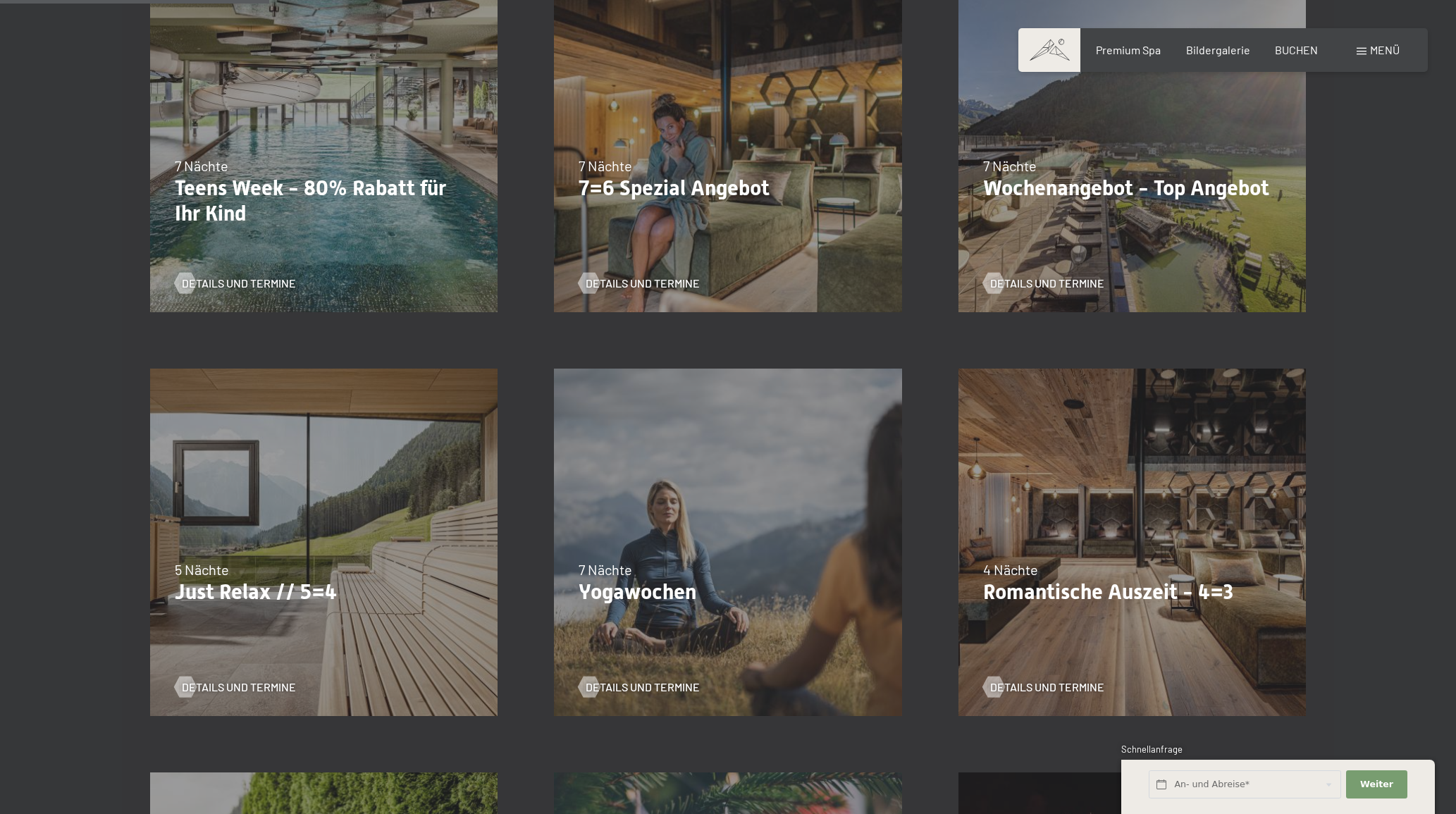
scroll to position [495, 0]
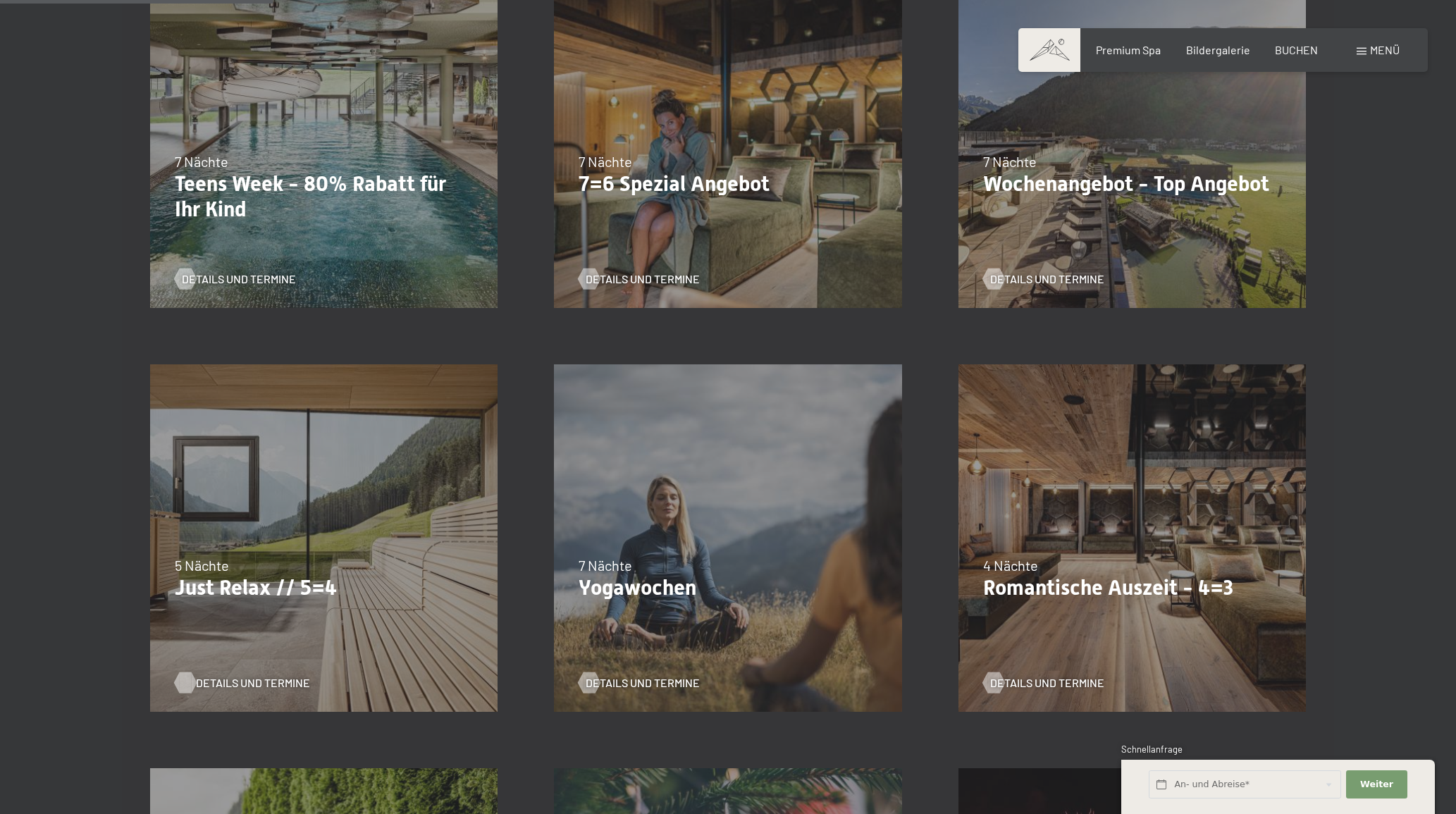
click at [261, 680] on span "Details und Termine" at bounding box center [252, 683] width 114 height 15
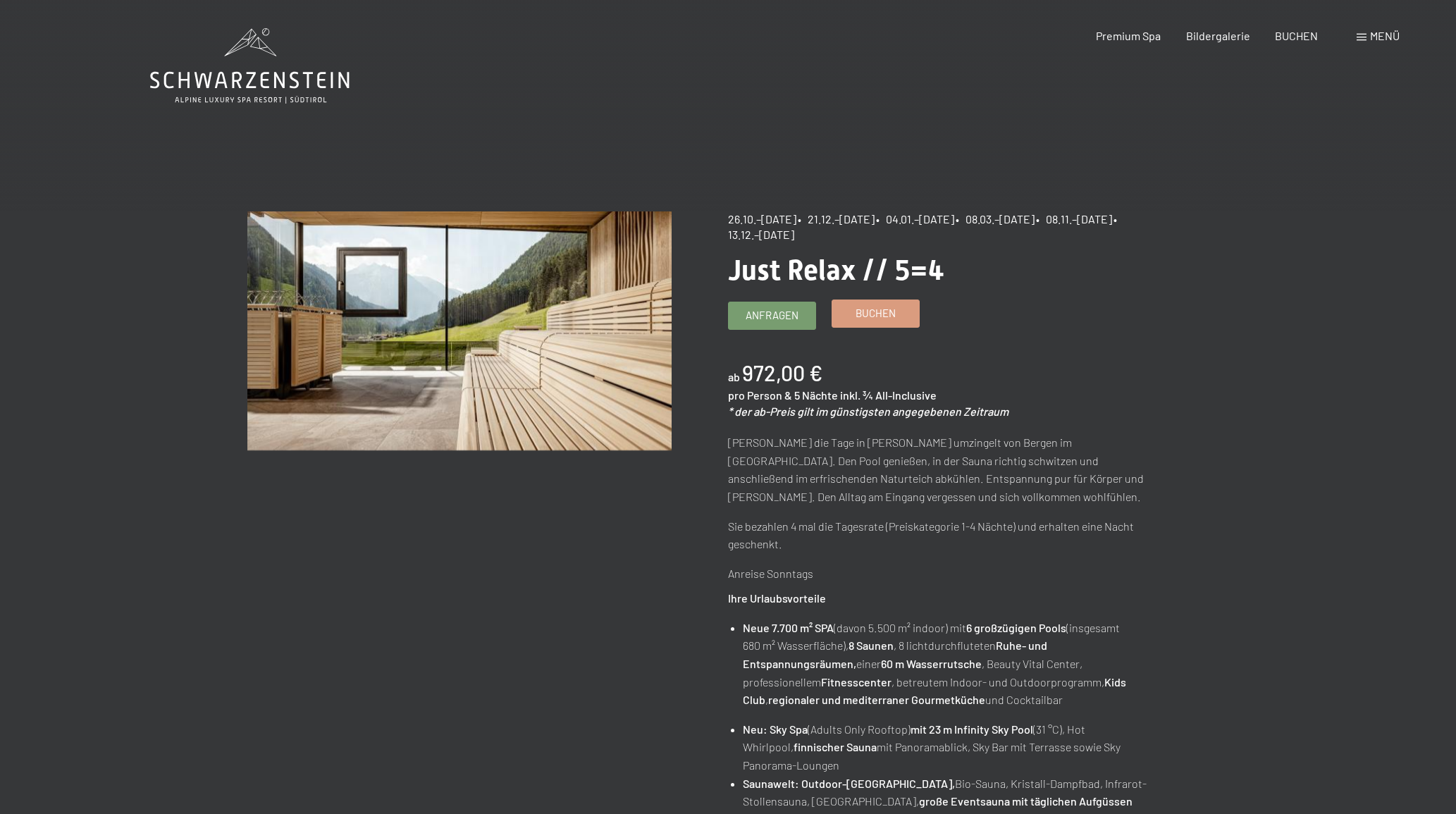
click at [868, 320] on span "Buchen" at bounding box center [875, 313] width 40 height 15
click at [872, 312] on span "Buchen" at bounding box center [875, 313] width 40 height 15
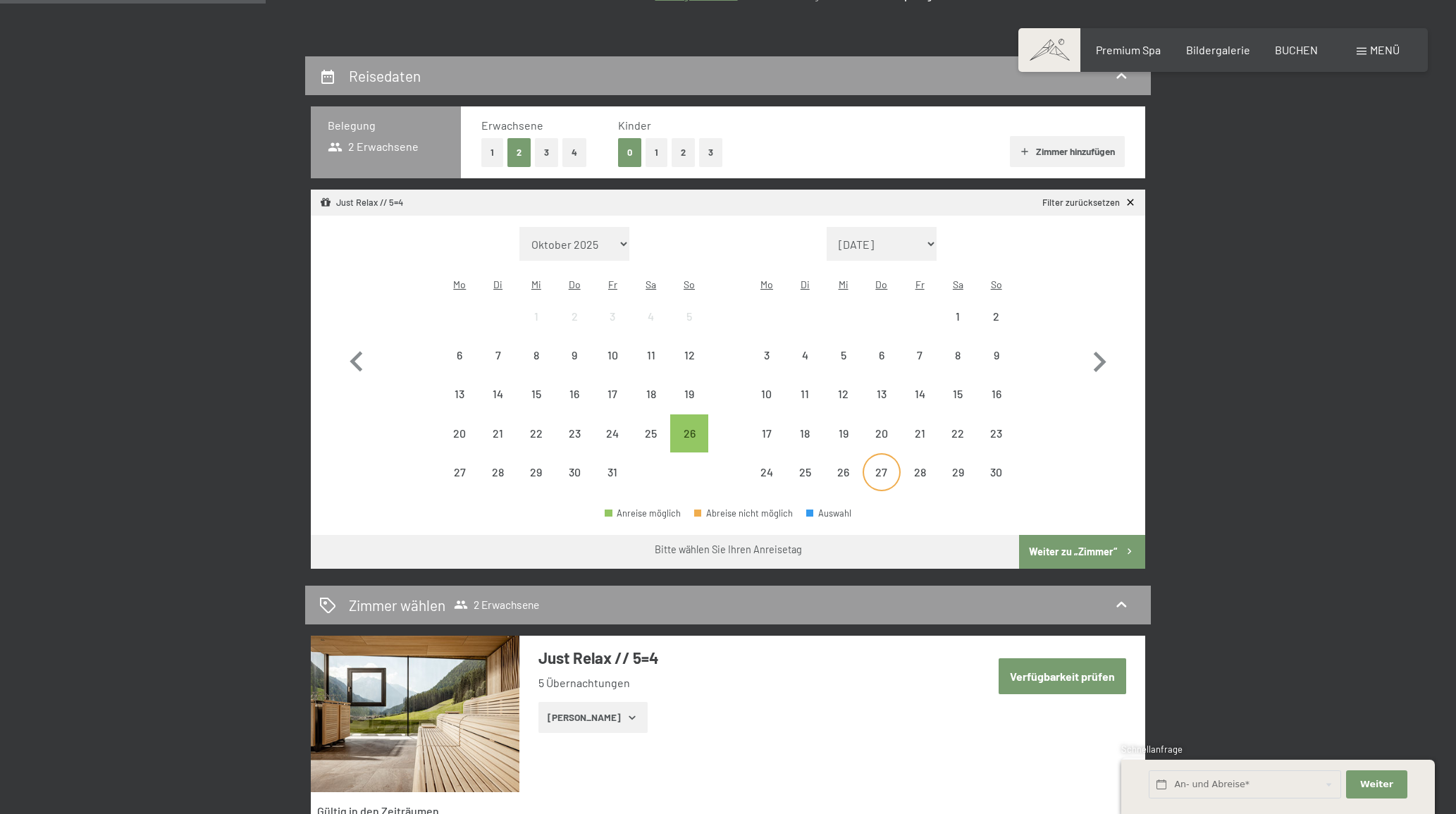
scroll to position [282, 0]
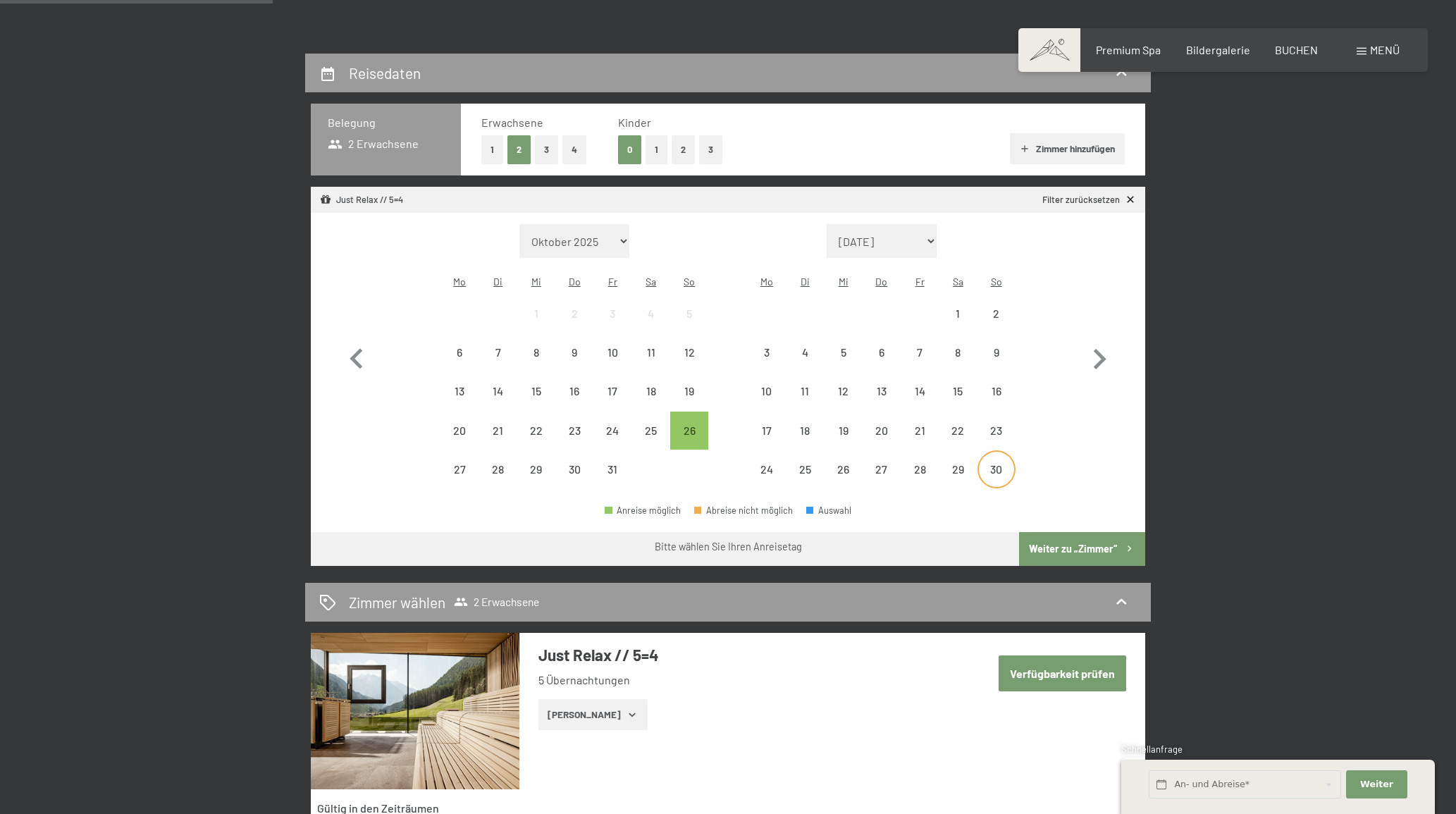
click at [999, 463] on div "30" at bounding box center [996, 480] width 35 height 35
click at [1105, 349] on icon "button" at bounding box center [1101, 359] width 13 height 20
select select "[DATE]"
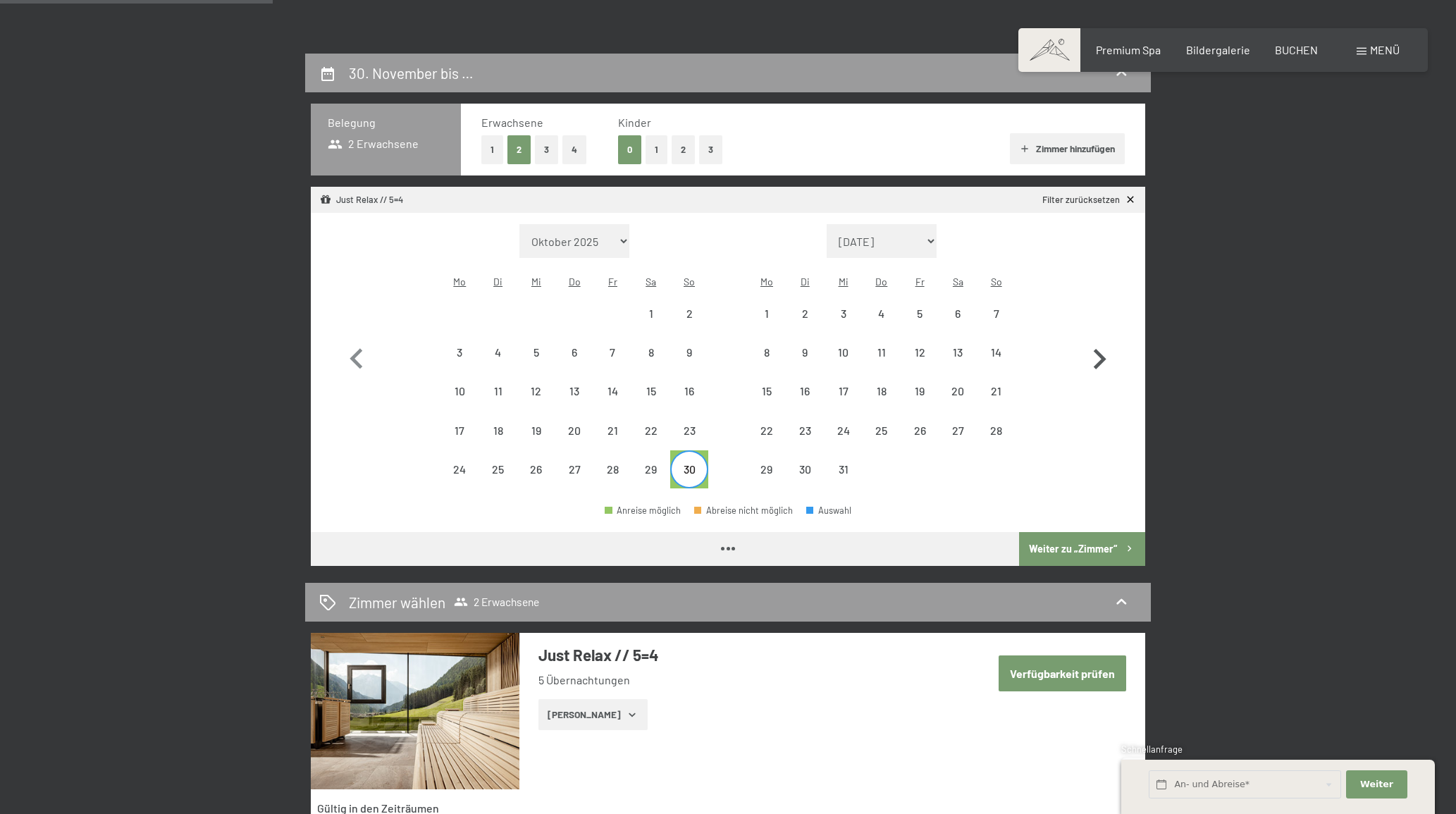
select select "[DATE]"
click at [922, 308] on div "5" at bounding box center [919, 325] width 35 height 35
select select "[DATE]"
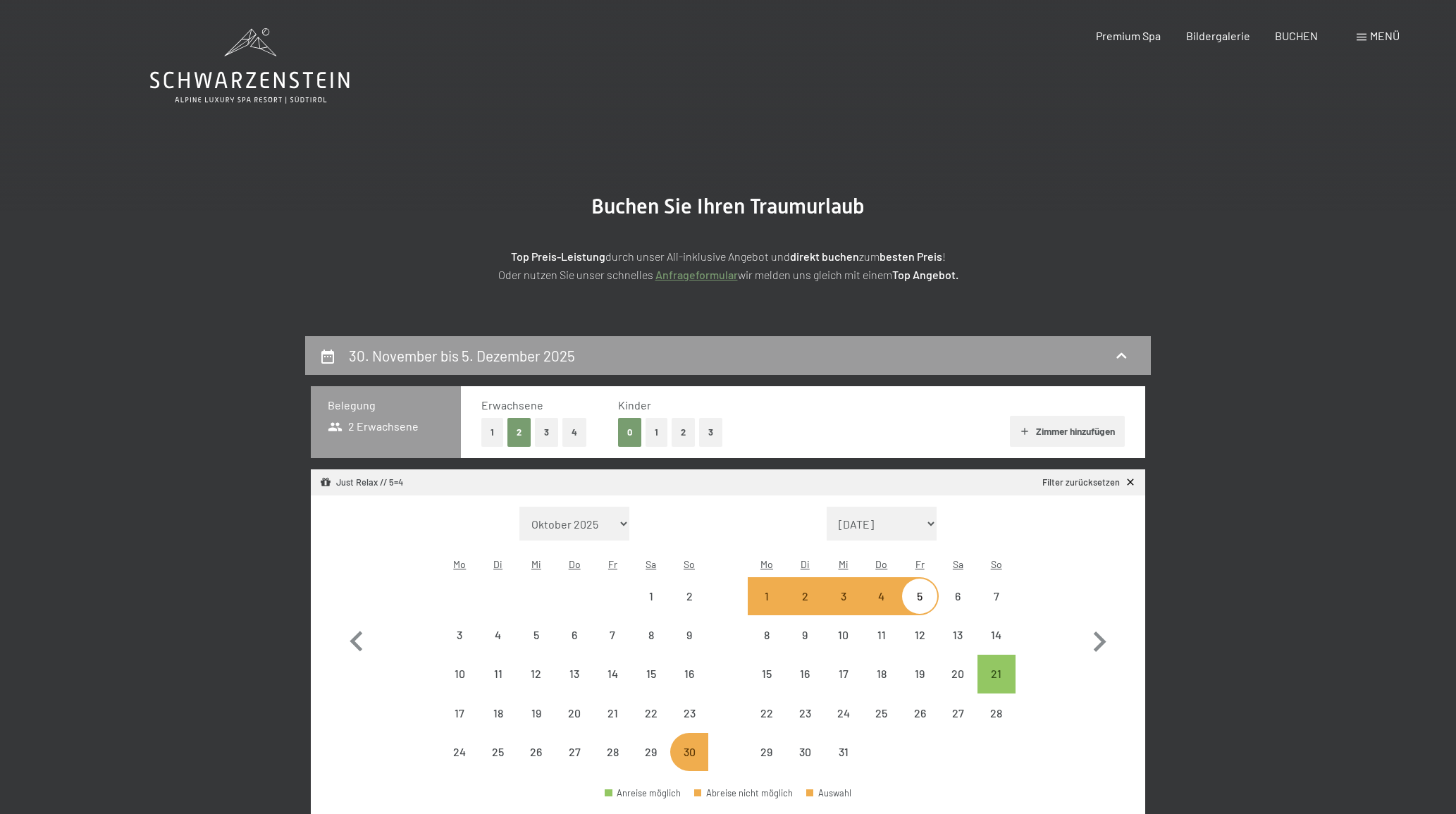
scroll to position [0, 0]
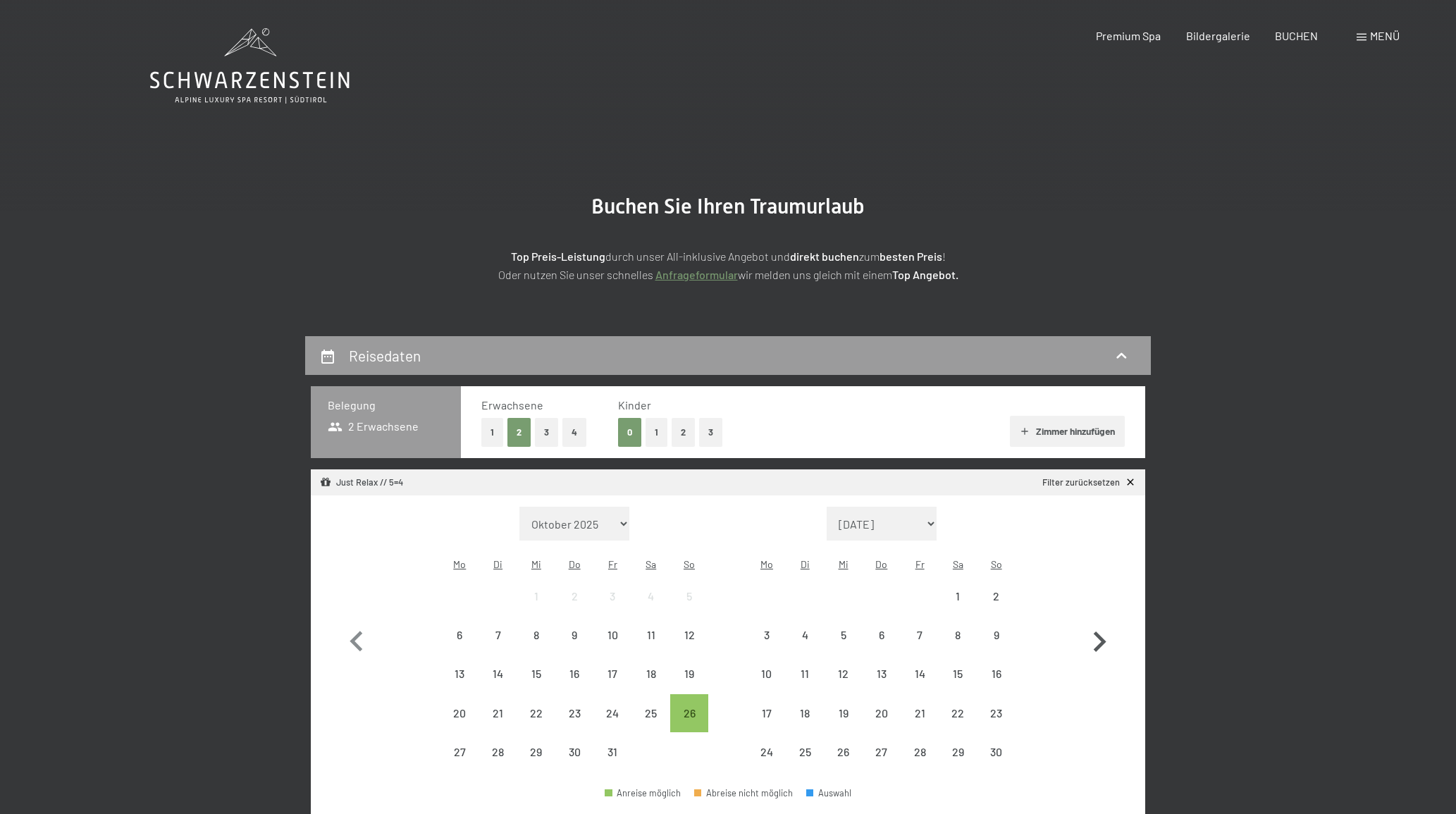
click at [1105, 629] on icon "button" at bounding box center [1099, 642] width 41 height 41
select select "[DATE]"
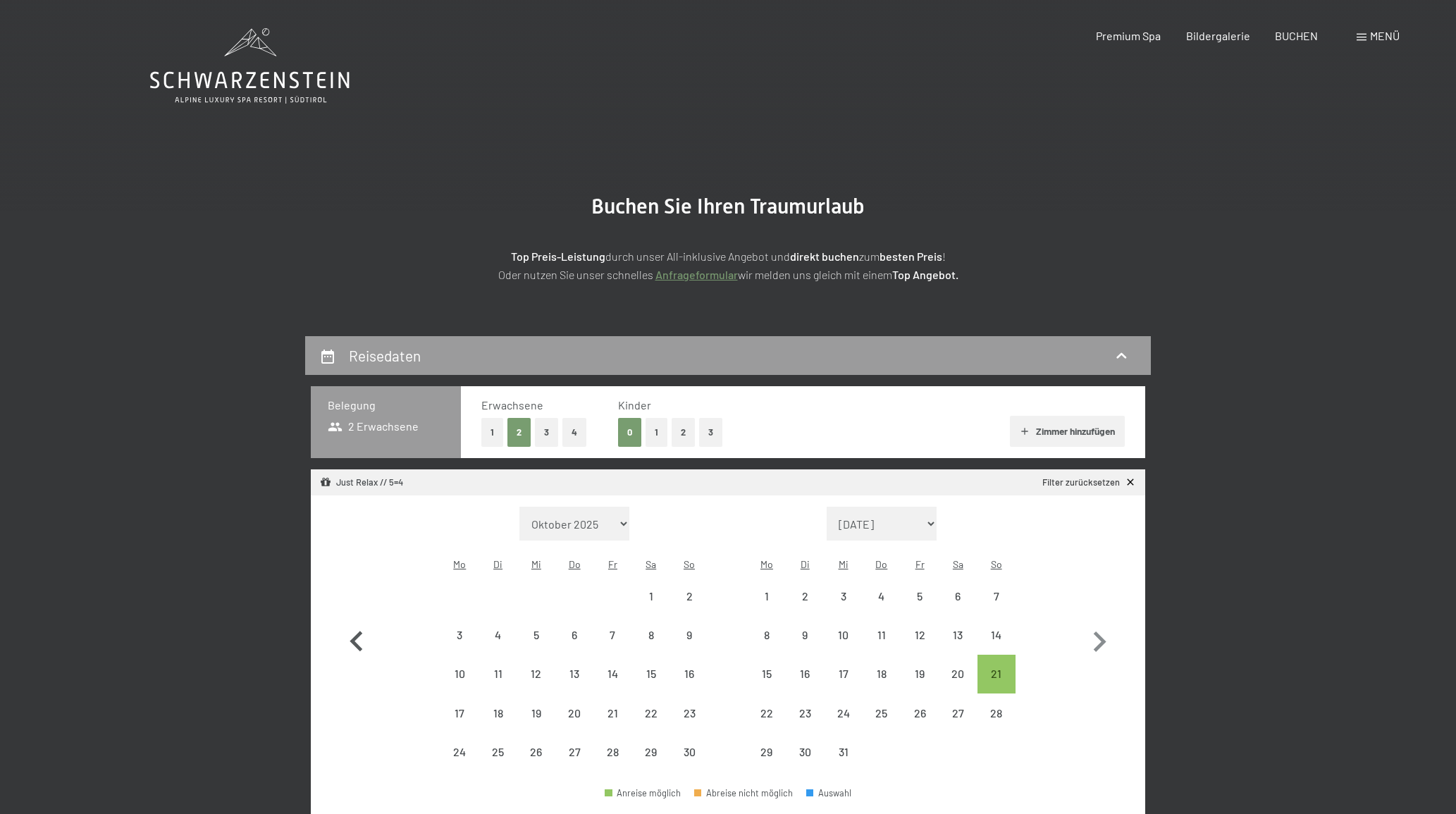
click at [355, 623] on icon "button" at bounding box center [356, 642] width 41 height 41
click at [687, 708] on div "26" at bounding box center [688, 725] width 35 height 35
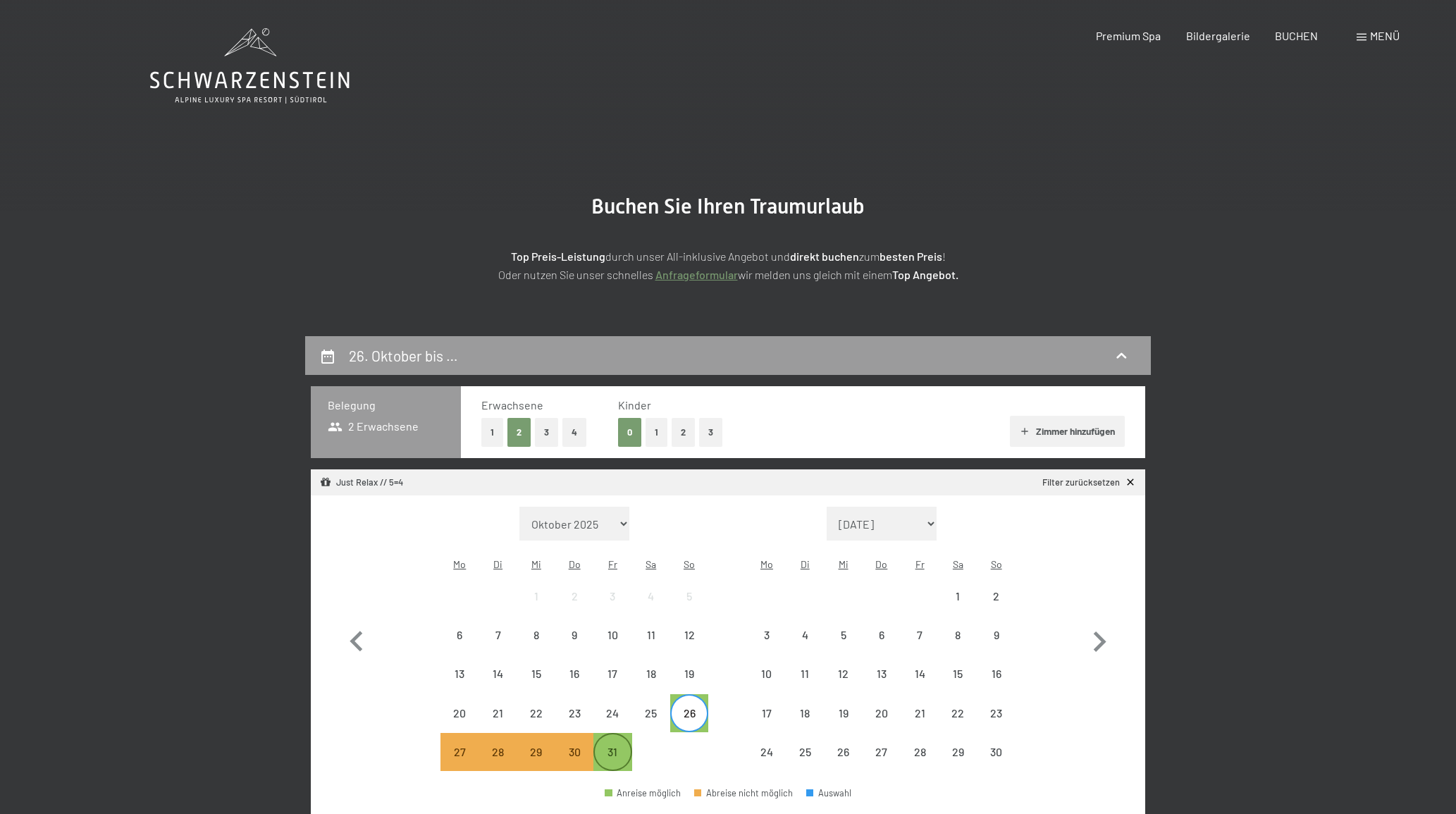
click at [615, 747] on div "31" at bounding box center [612, 764] width 35 height 35
